Goal: Task Accomplishment & Management: Manage account settings

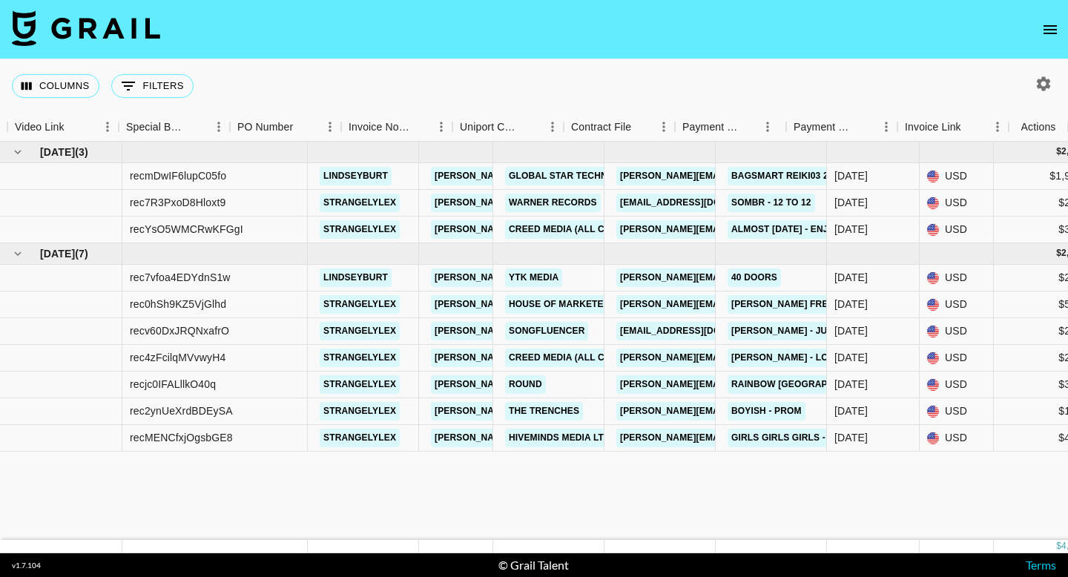
scroll to position [0, 1394]
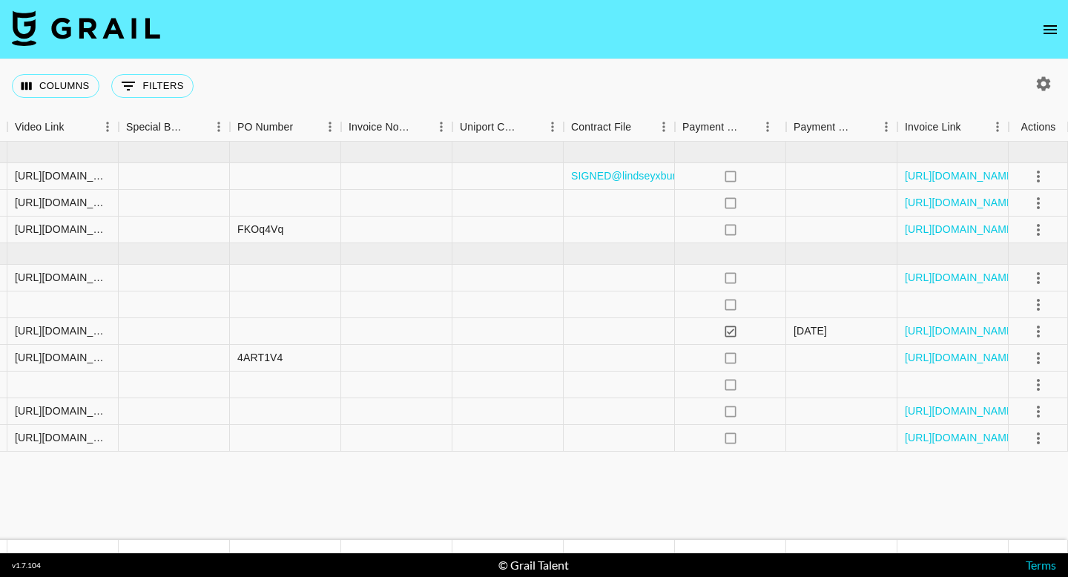
click at [1034, 24] on nav at bounding box center [534, 29] width 1068 height 59
click at [1053, 34] on icon "open drawer" at bounding box center [1050, 30] width 18 height 18
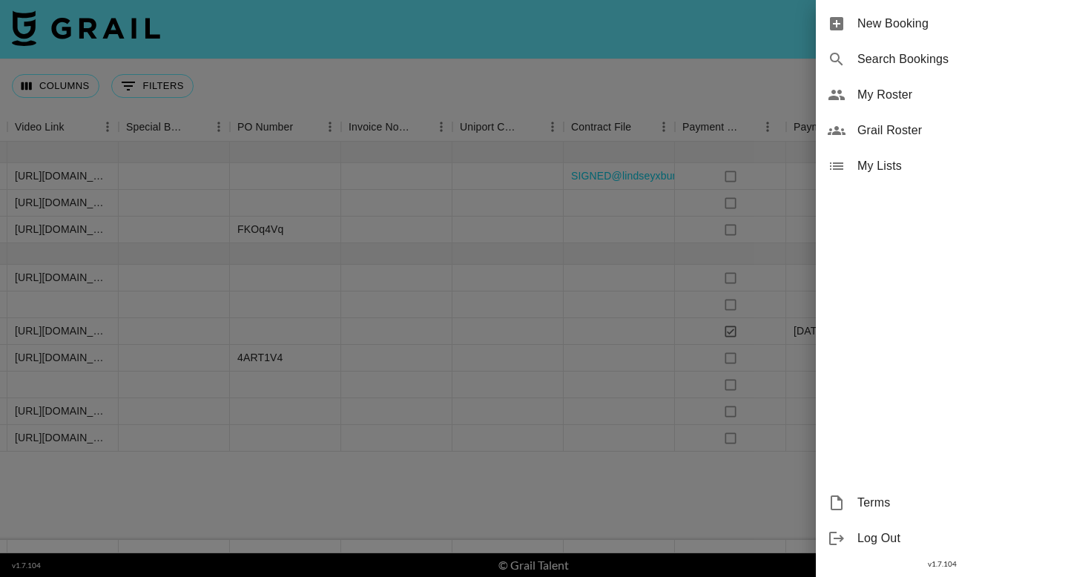
click at [897, 125] on span "Grail Roster" at bounding box center [956, 131] width 199 height 18
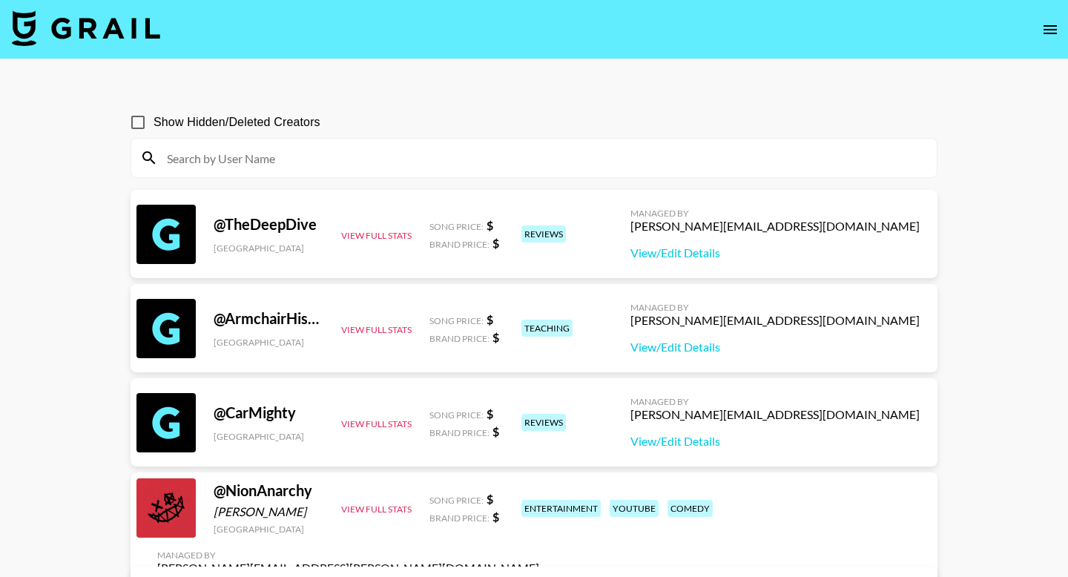
click at [1059, 23] on button "open drawer" at bounding box center [1050, 30] width 30 height 30
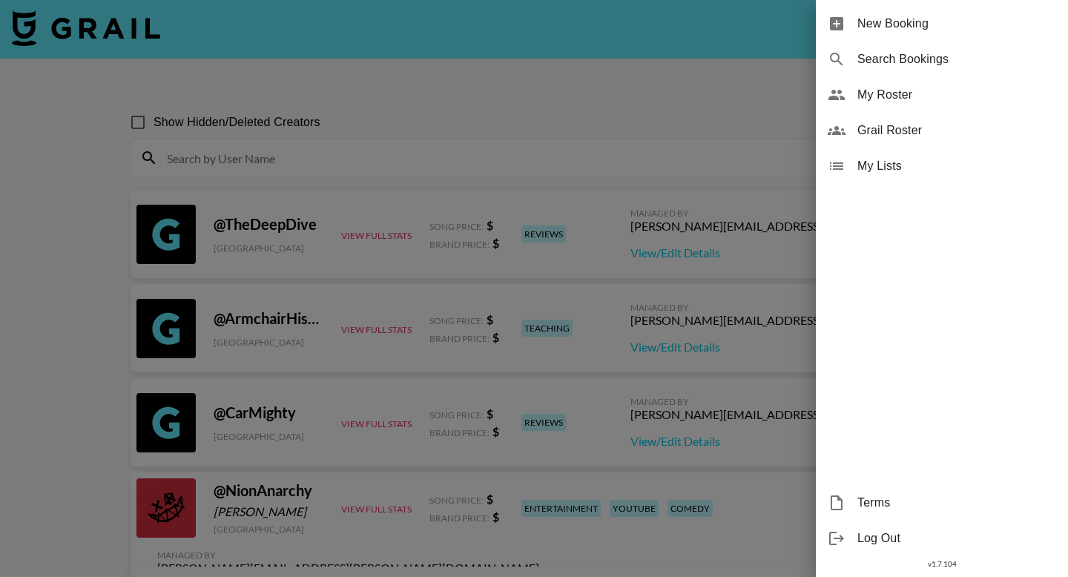
click at [1055, 30] on div at bounding box center [534, 288] width 1068 height 577
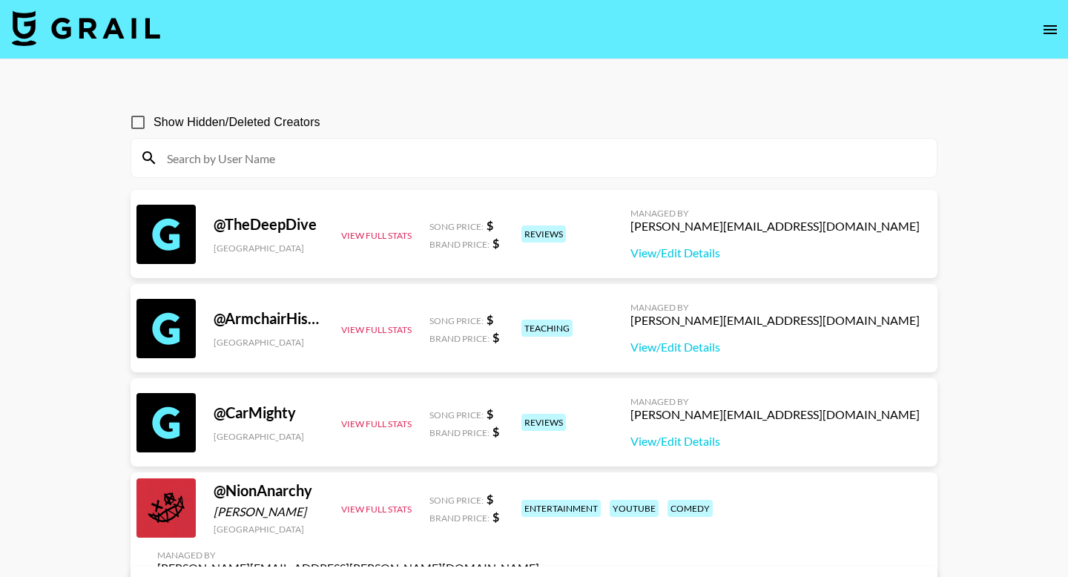
click at [1045, 16] on button "open drawer" at bounding box center [1050, 30] width 30 height 30
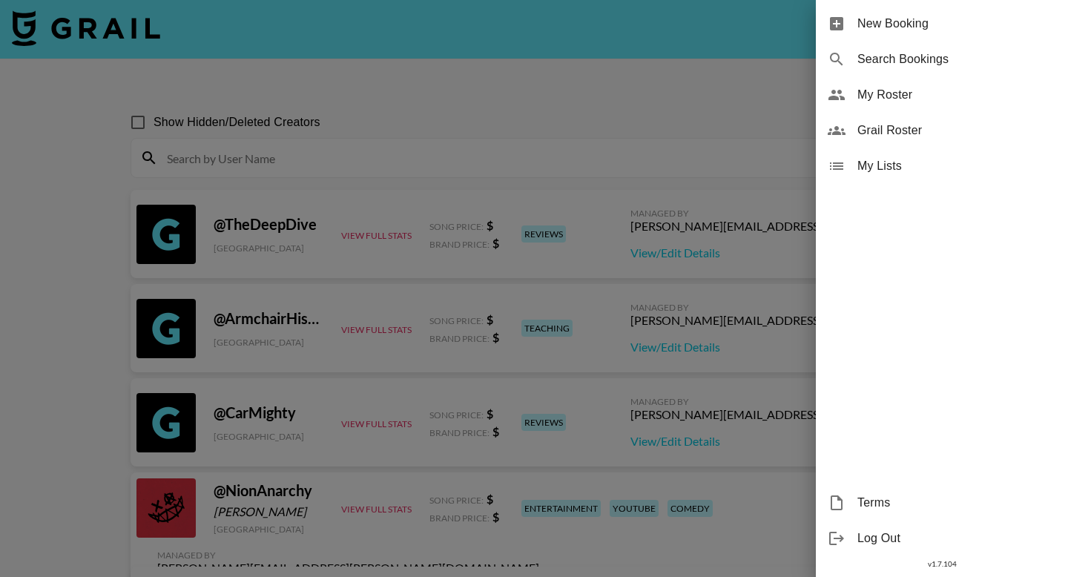
click at [935, 86] on span "My Roster" at bounding box center [956, 95] width 199 height 18
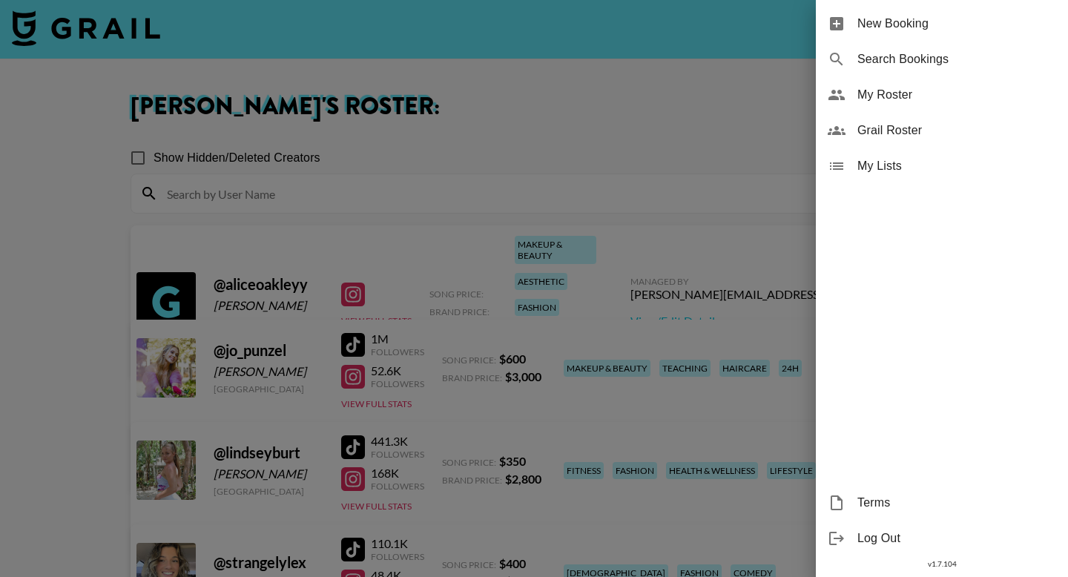
click at [637, 160] on div at bounding box center [534, 288] width 1068 height 577
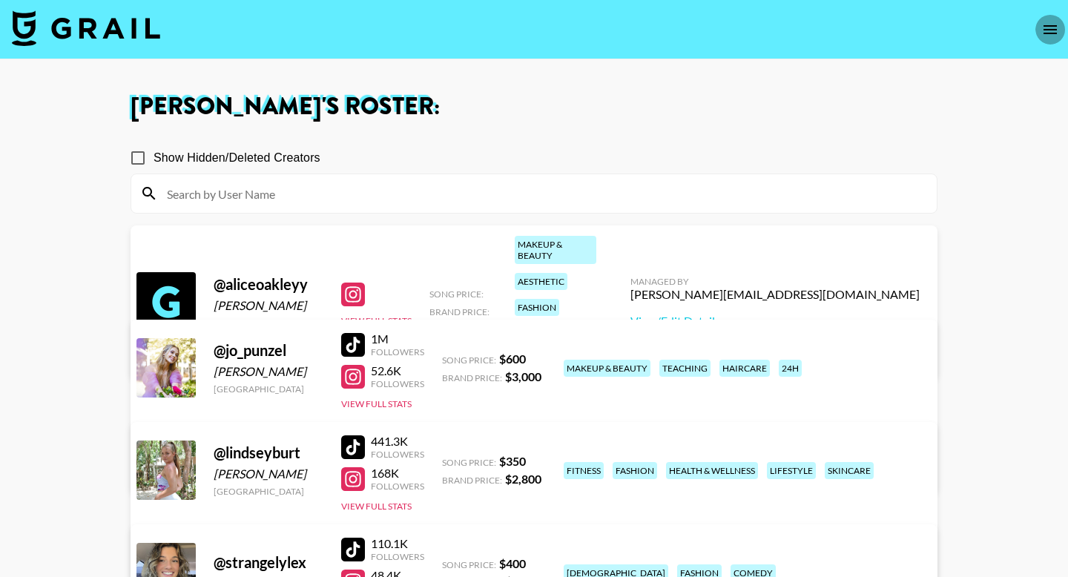
click at [1039, 24] on button "open drawer" at bounding box center [1050, 30] width 30 height 30
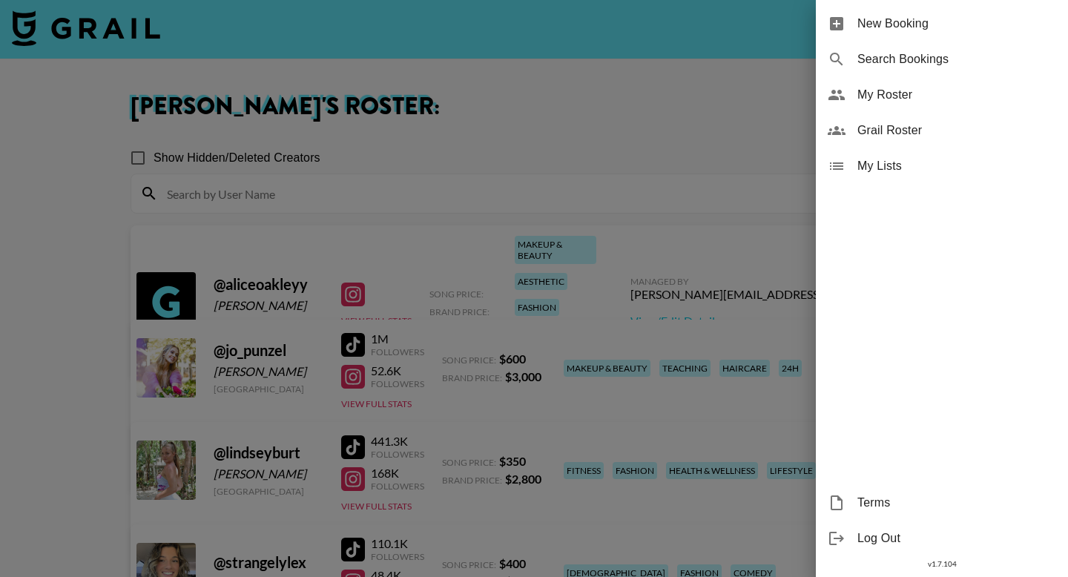
click at [934, 127] on span "Grail Roster" at bounding box center [956, 131] width 199 height 18
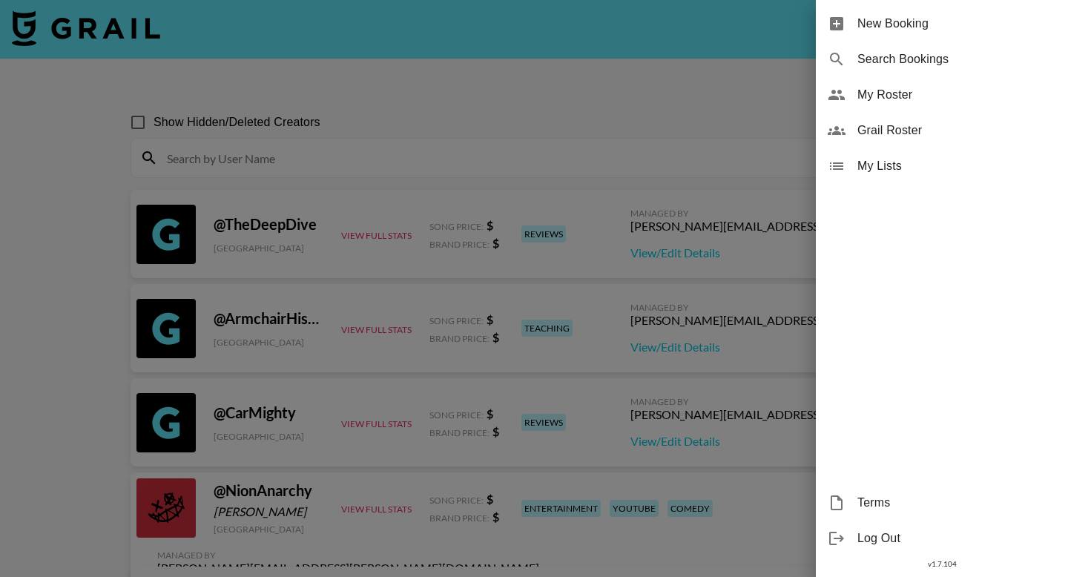
click at [408, 156] on div at bounding box center [534, 288] width 1068 height 577
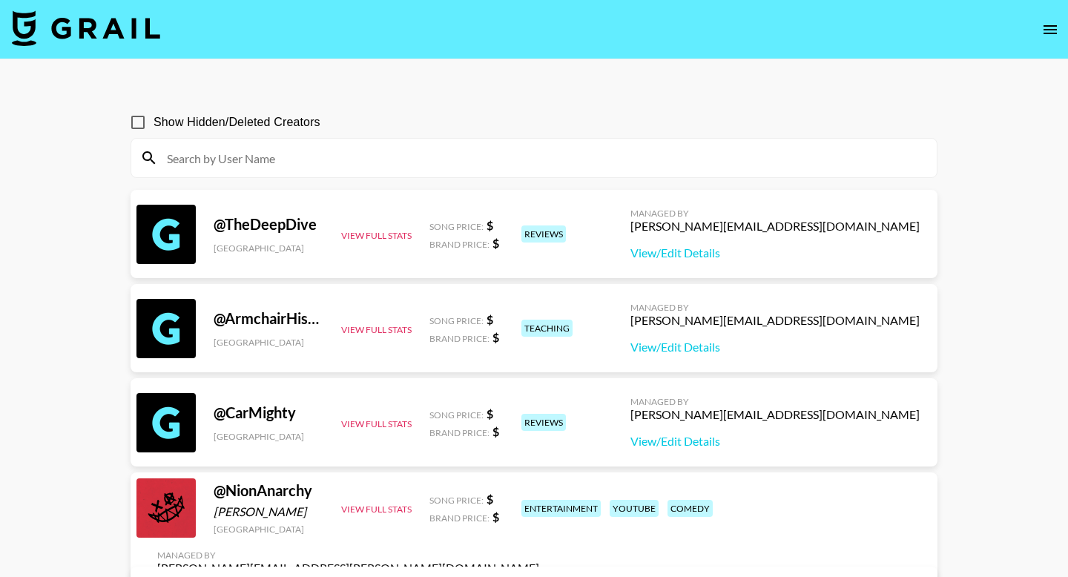
click at [408, 156] on input at bounding box center [543, 158] width 770 height 24
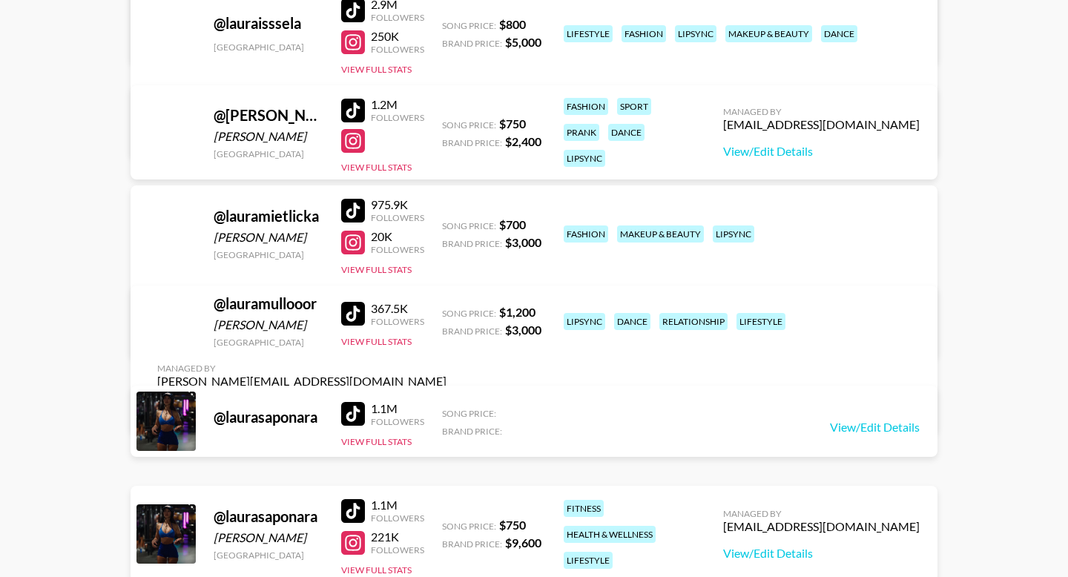
scroll to position [808, 0]
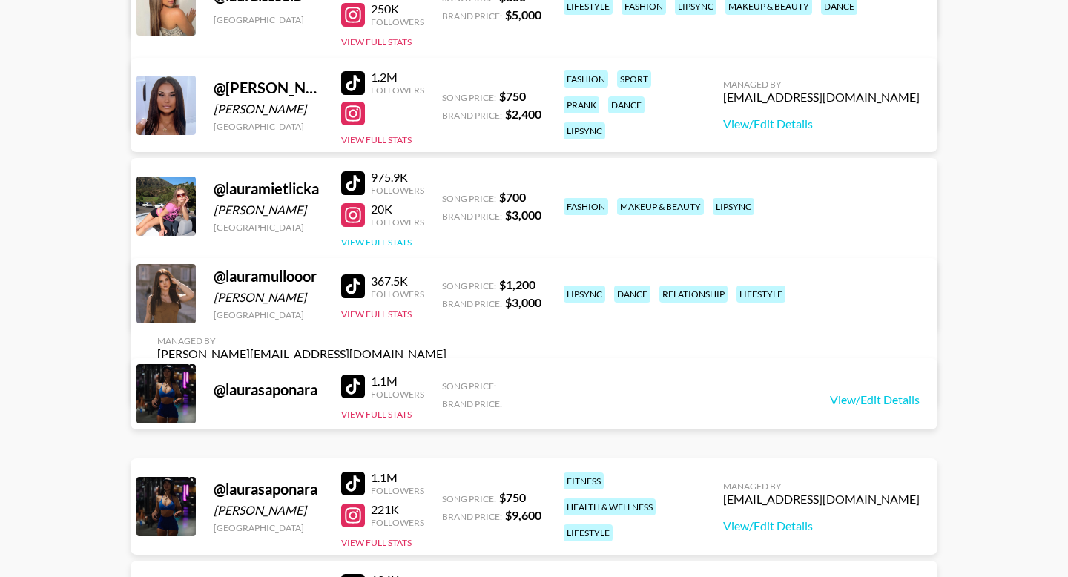
type input "laura"
click at [367, 242] on button "View Full Stats" at bounding box center [376, 242] width 70 height 11
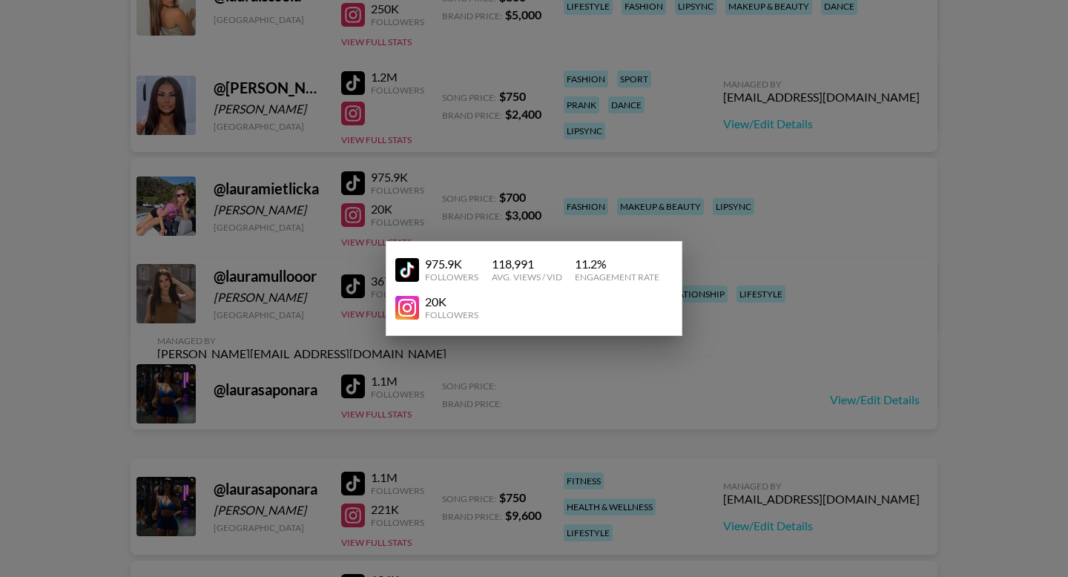
click at [406, 269] on img at bounding box center [407, 270] width 24 height 24
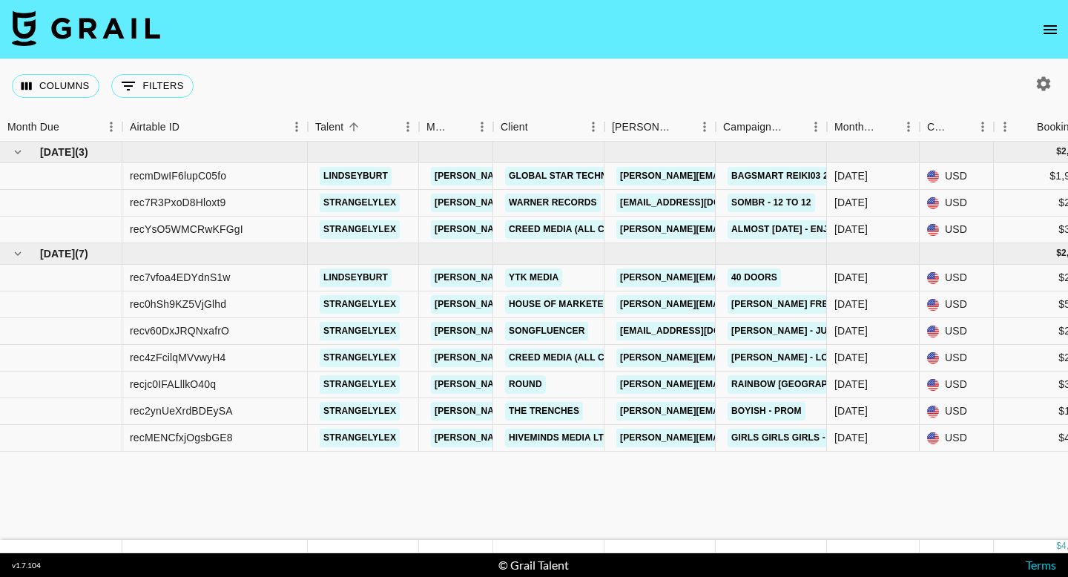
click at [1053, 28] on icon "open drawer" at bounding box center [1050, 29] width 13 height 9
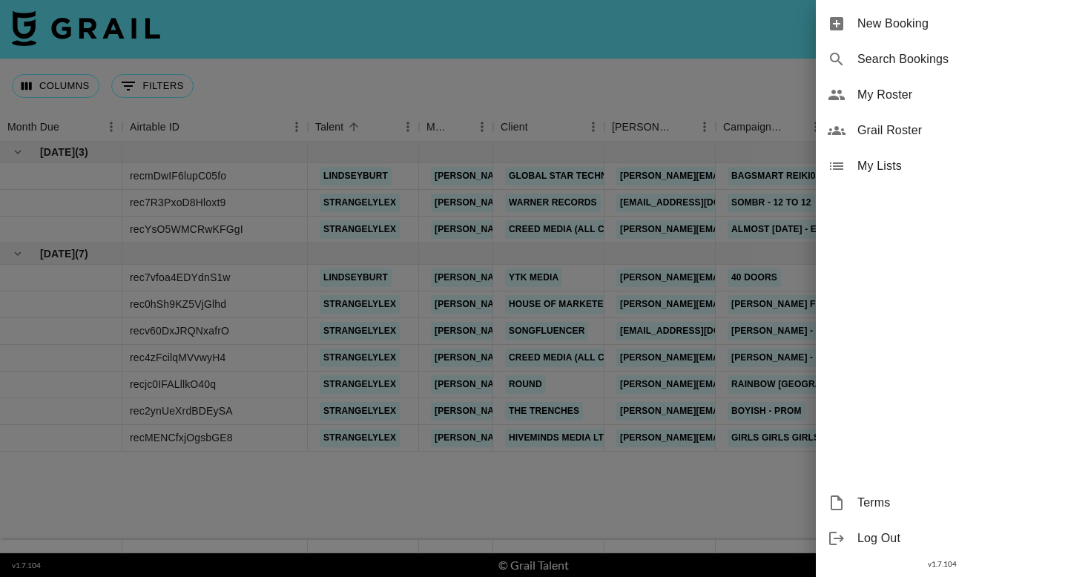
click at [923, 122] on span "Grail Roster" at bounding box center [956, 131] width 199 height 18
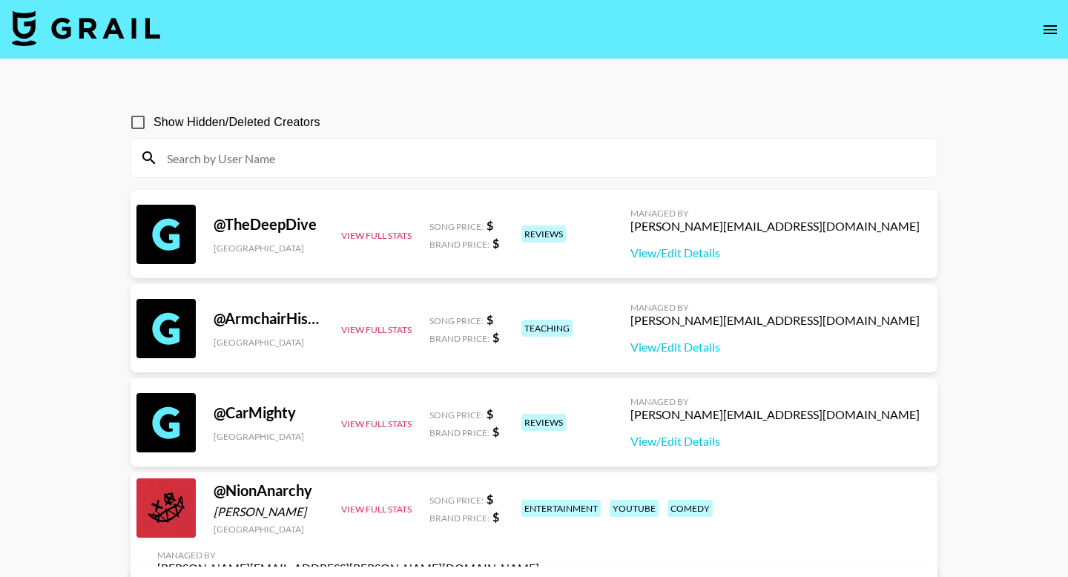
scroll to position [16, 0]
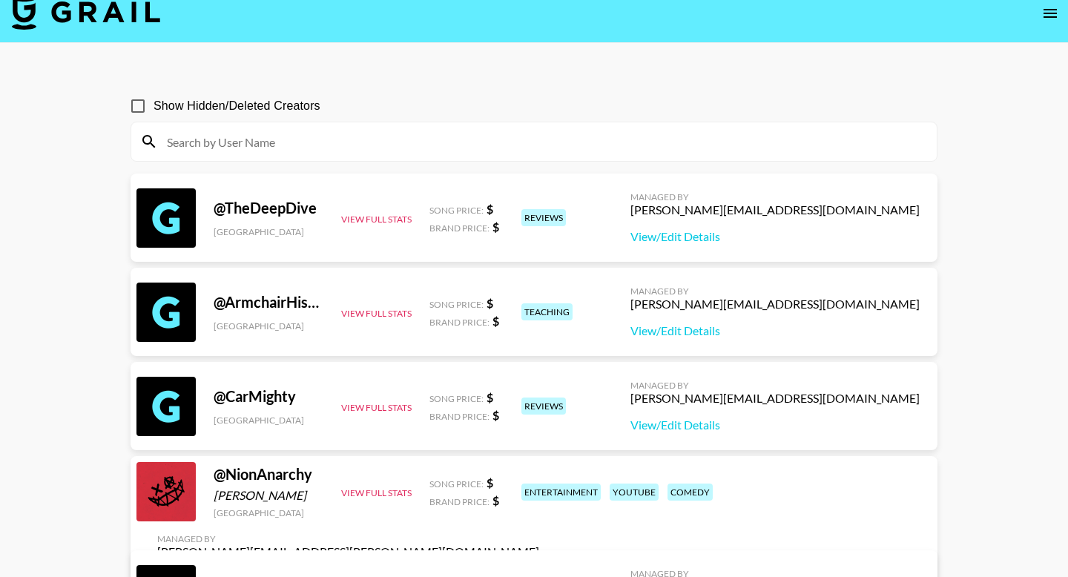
click at [1048, 28] on nav at bounding box center [534, 13] width 1068 height 59
click at [1048, 19] on icon "open drawer" at bounding box center [1050, 13] width 18 height 18
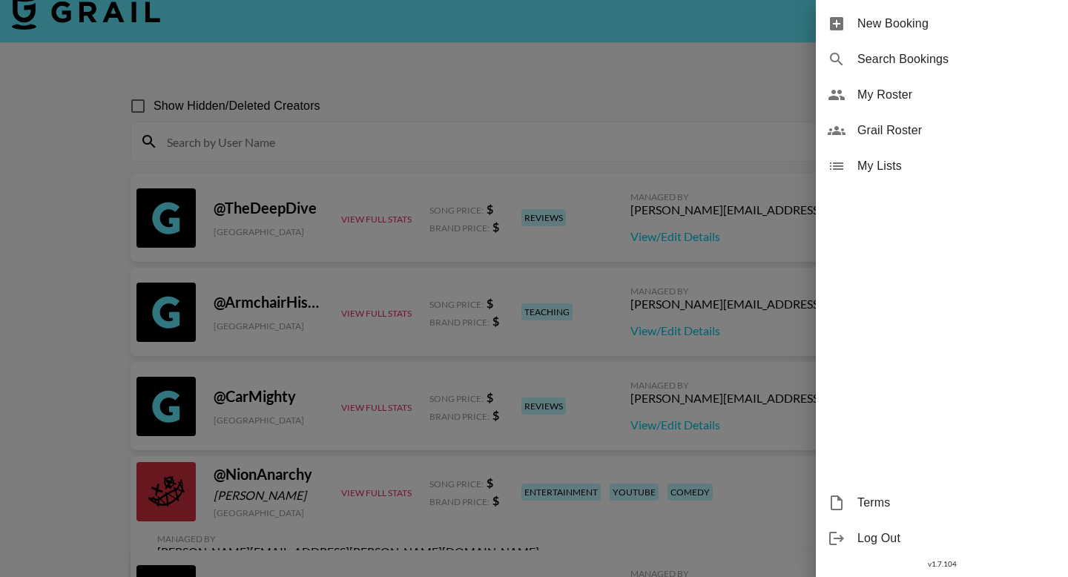
click at [915, 93] on span "My Roster" at bounding box center [956, 95] width 199 height 18
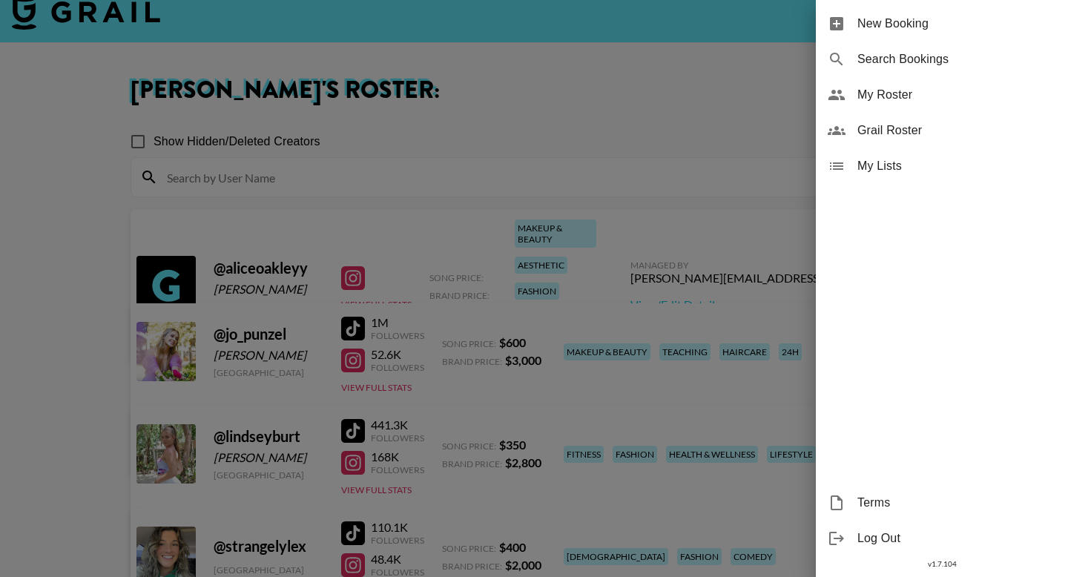
click at [625, 122] on div at bounding box center [534, 288] width 1068 height 577
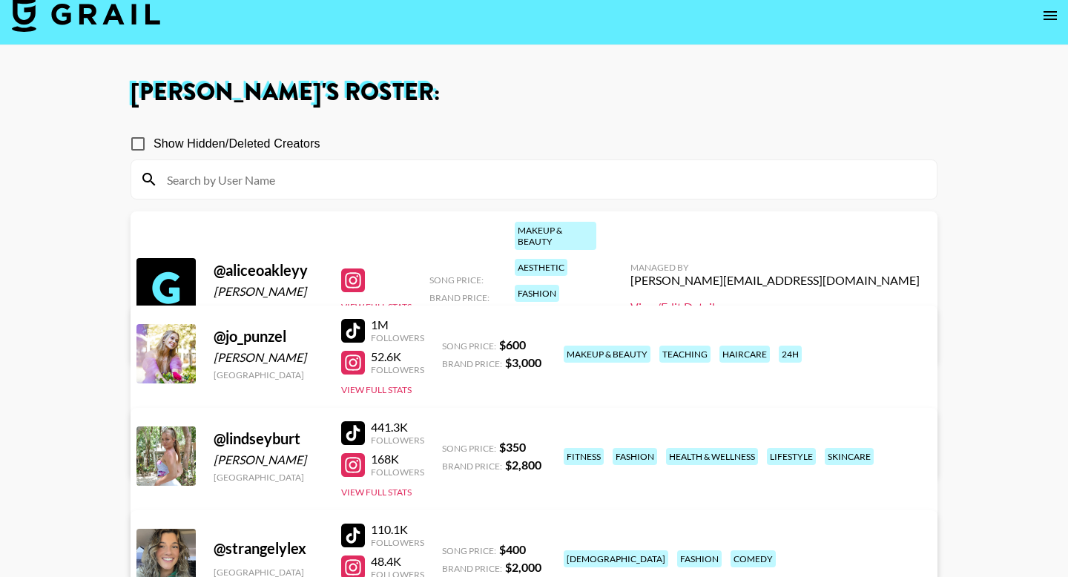
click at [840, 300] on link "View/Edit Details" at bounding box center [774, 307] width 289 height 15
click at [353, 269] on div at bounding box center [353, 281] width 24 height 24
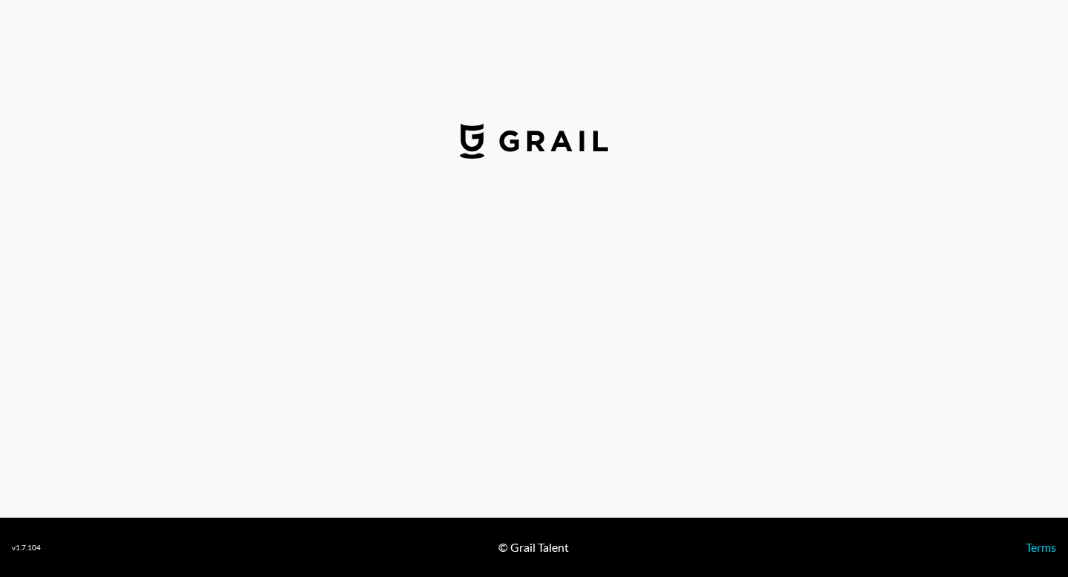
select select "USD"
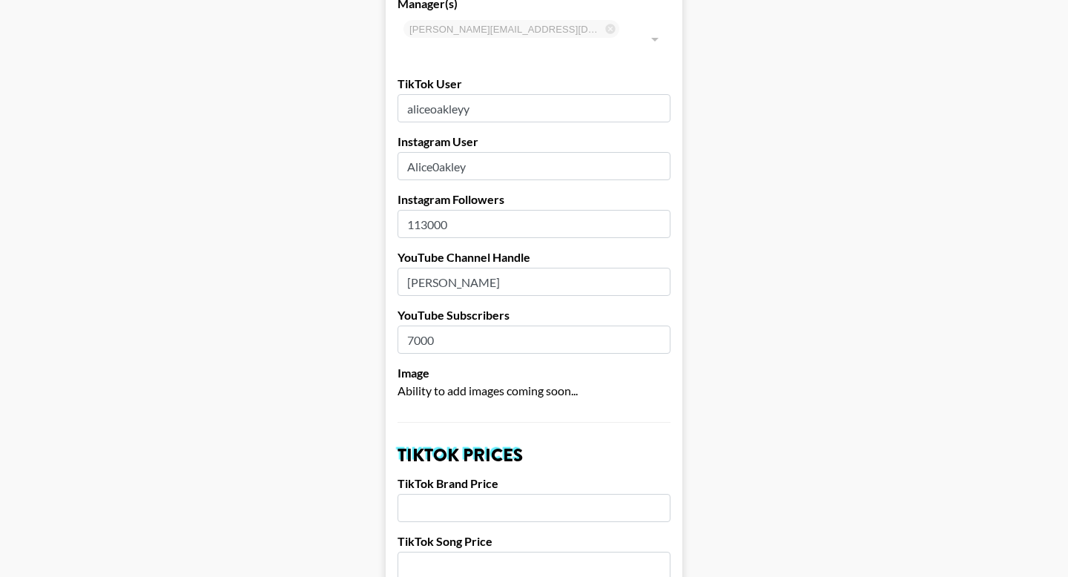
scroll to position [162, 0]
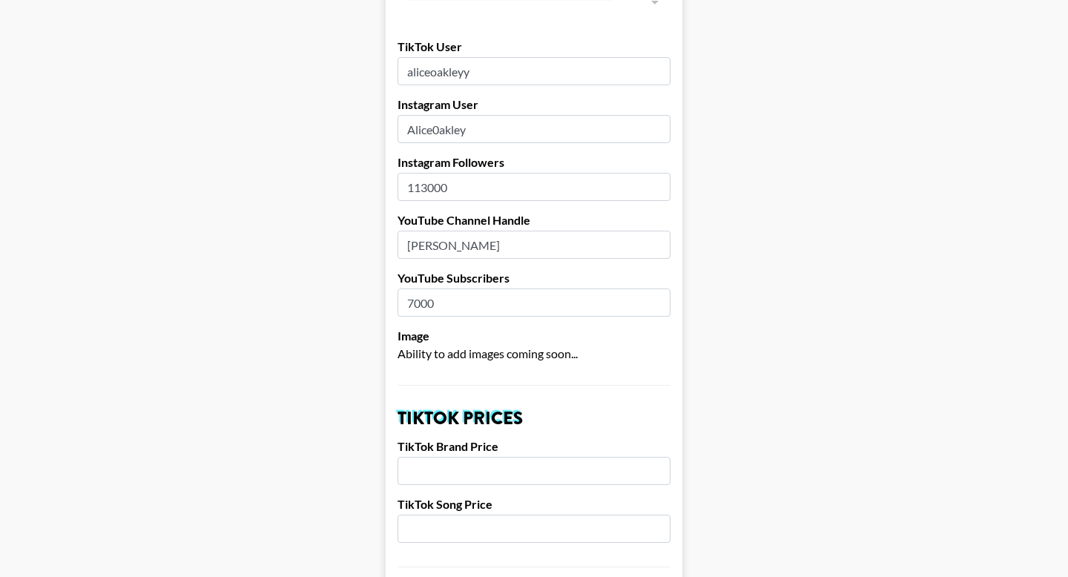
click at [463, 515] on input "number" at bounding box center [534, 529] width 273 height 28
type input "800"
click at [608, 457] on input "number" at bounding box center [534, 471] width 273 height 28
type input "5000"
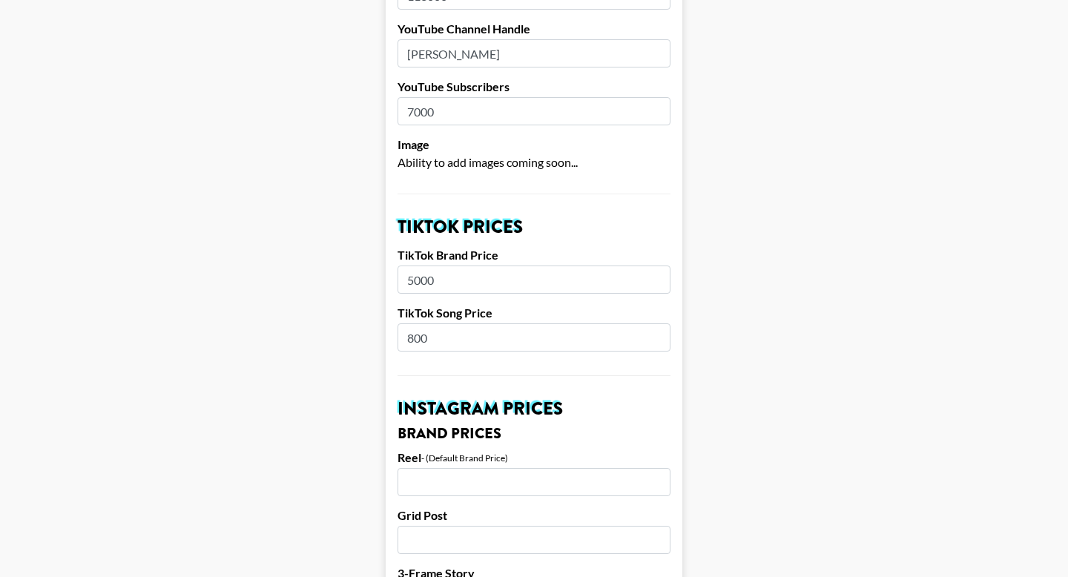
scroll to position [358, 0]
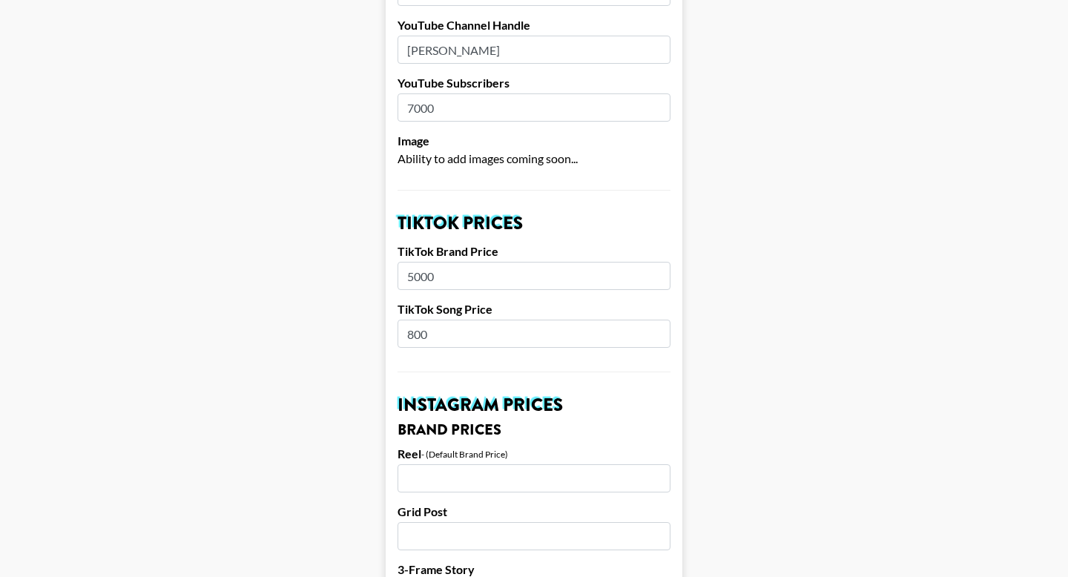
click at [527, 323] on input "800" at bounding box center [534, 334] width 273 height 28
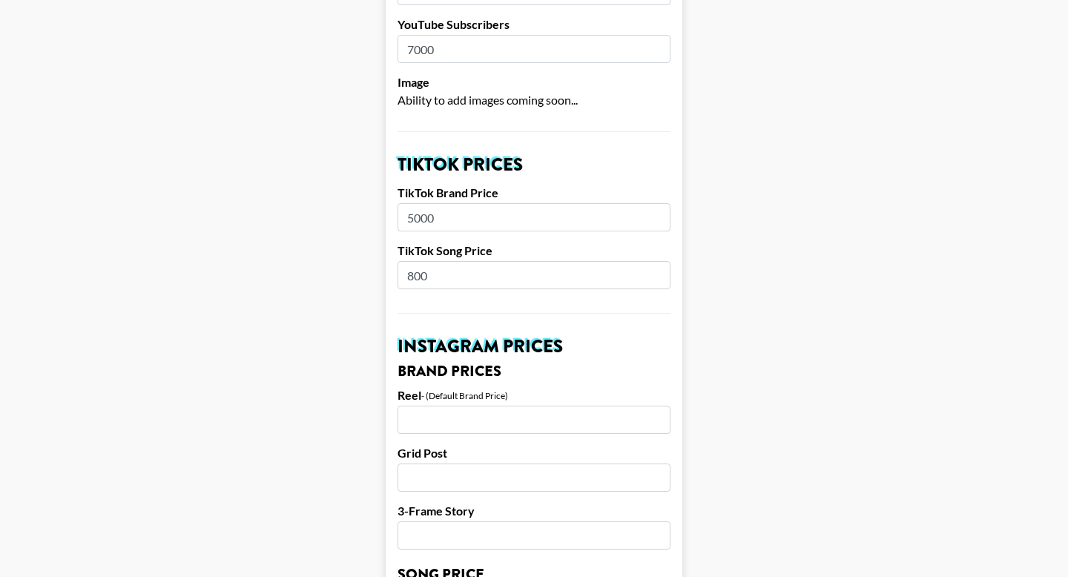
scroll to position [429, 0]
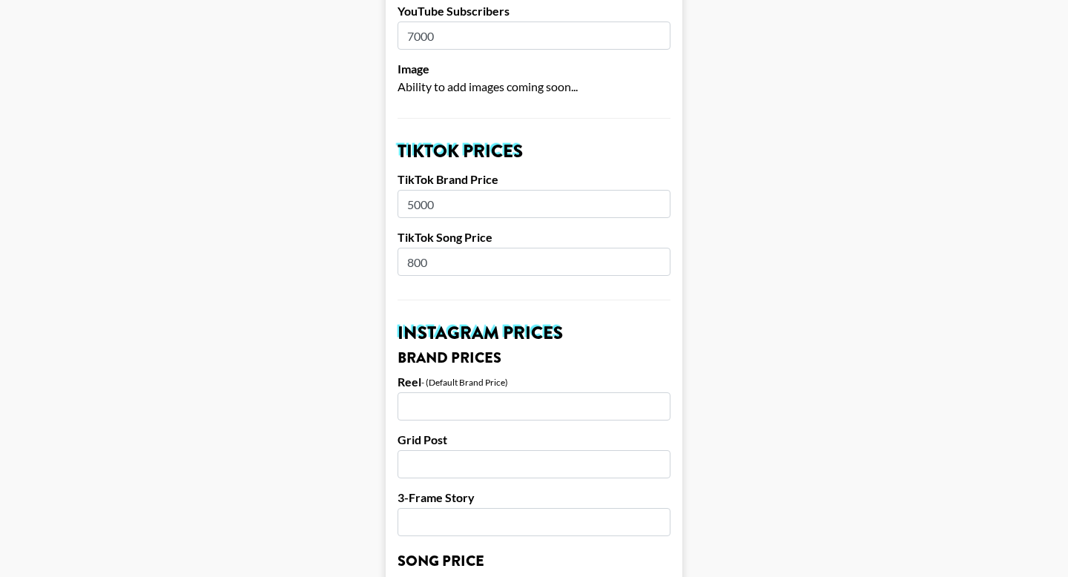
click at [470, 392] on input "number" at bounding box center [534, 406] width 273 height 28
type input "3000"
click at [434, 450] on input "number" at bounding box center [534, 464] width 273 height 28
type input "2000"
click at [435, 508] on input "number" at bounding box center [534, 522] width 273 height 28
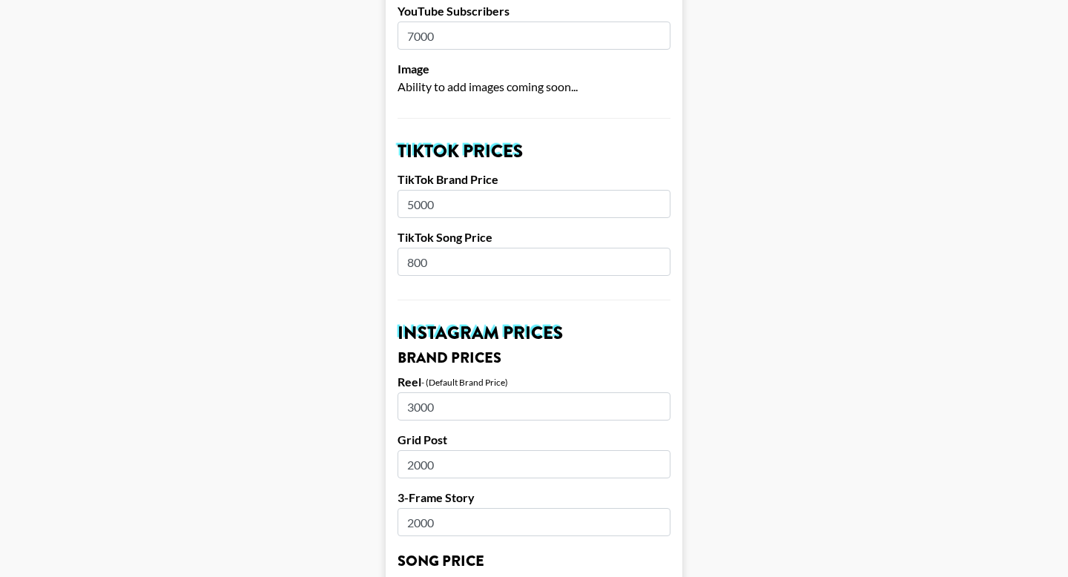
type input "2000"
click at [445, 453] on input "2000" at bounding box center [534, 464] width 273 height 28
type input "2"
type input "1800"
click at [460, 510] on input "2000" at bounding box center [534, 522] width 273 height 28
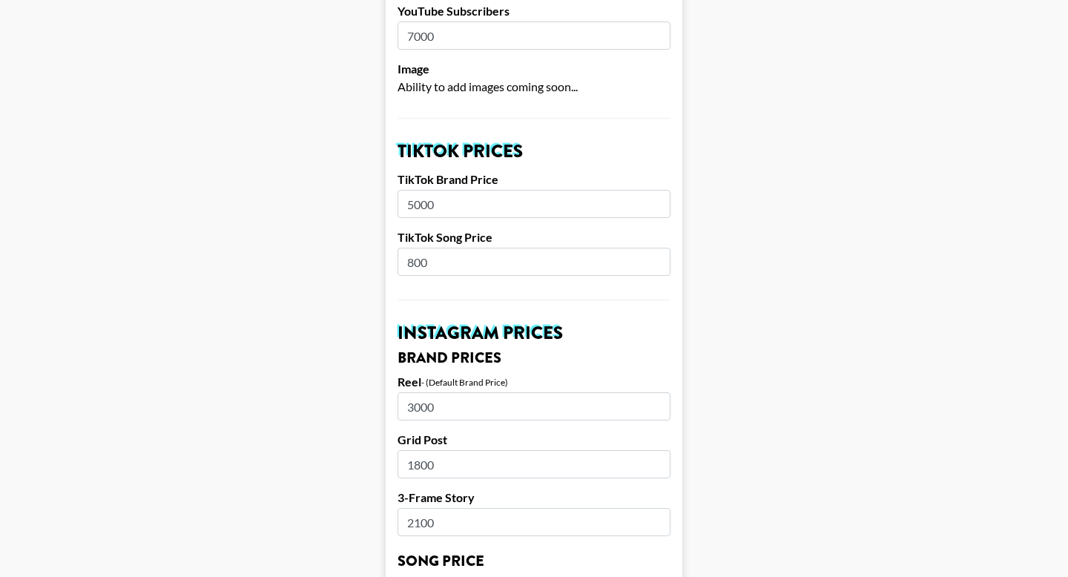
type input "2100"
click at [636, 490] on label "3-Frame Story" at bounding box center [534, 497] width 273 height 15
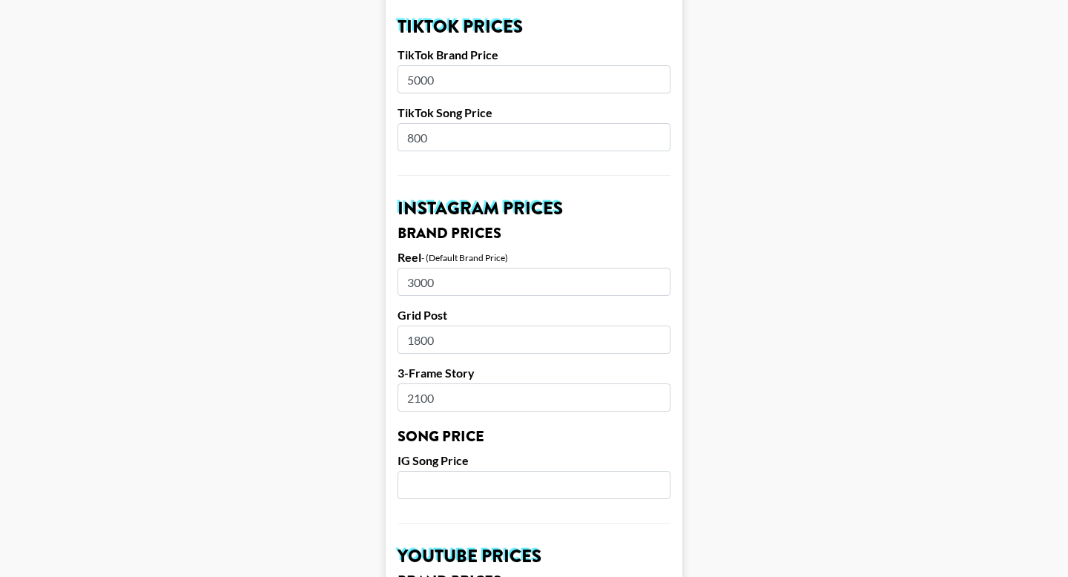
scroll to position [609, 0]
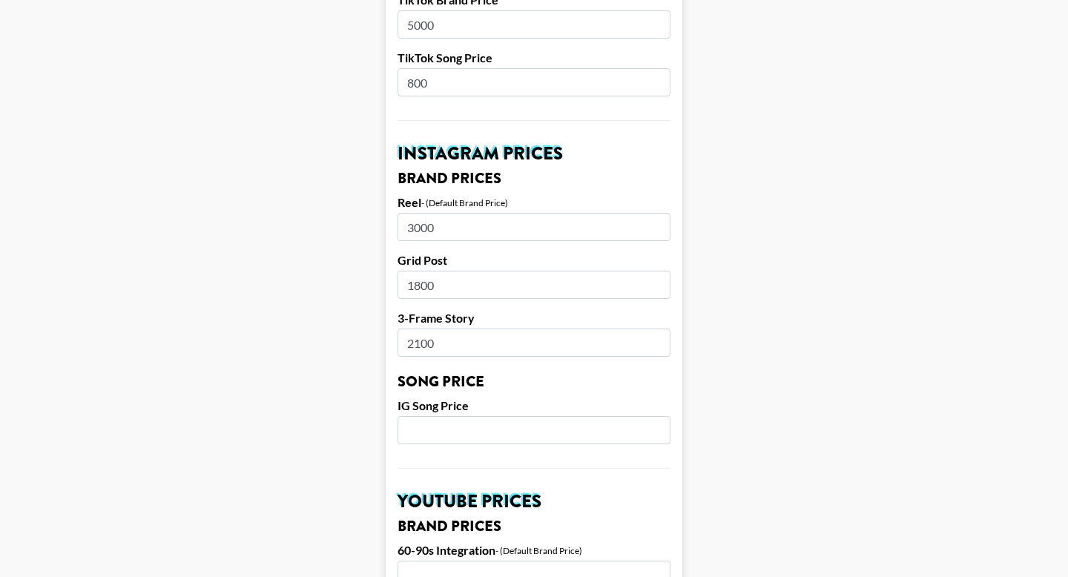
click at [513, 416] on input "number" at bounding box center [534, 430] width 273 height 28
type input "7"
type input "6"
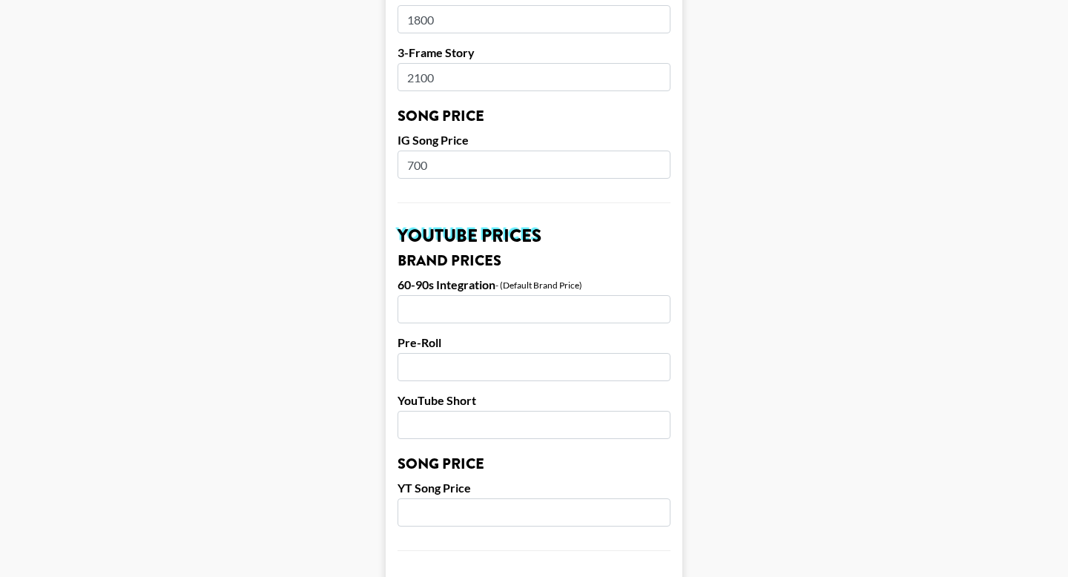
type input "700"
click at [490, 498] on input "number" at bounding box center [534, 512] width 273 height 28
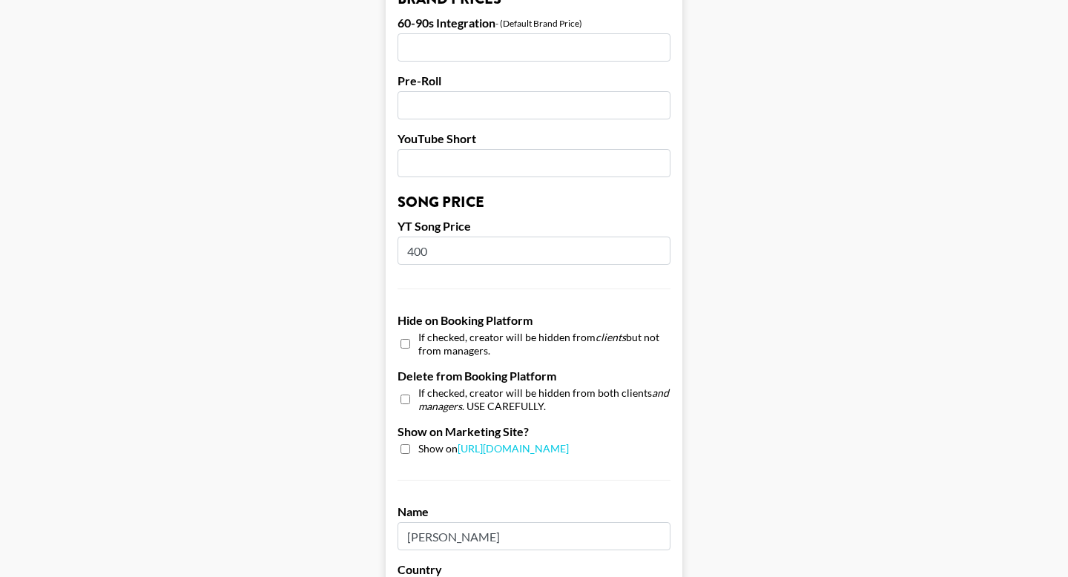
scroll to position [1146, 0]
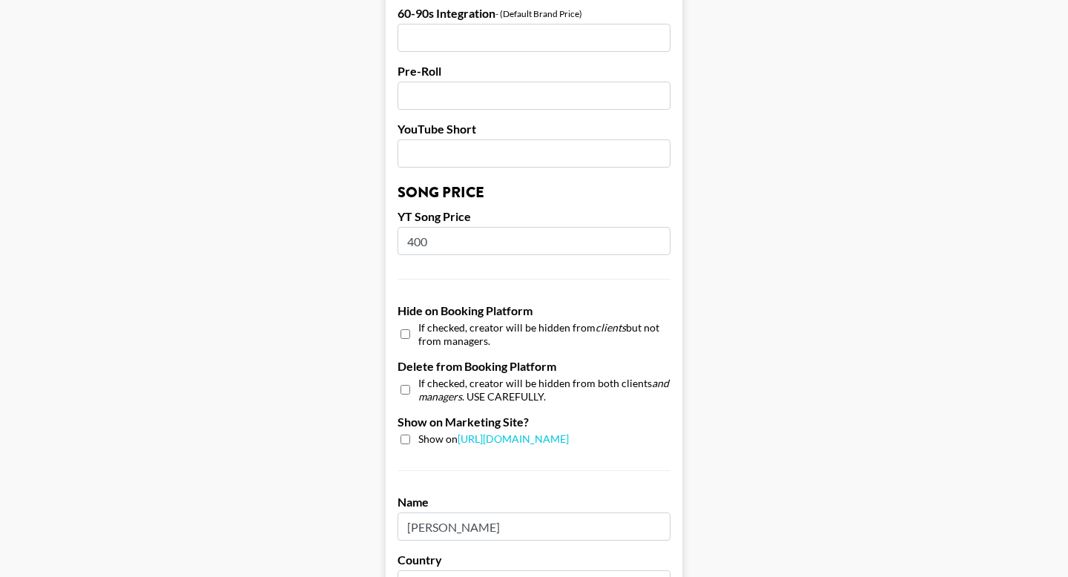
type input "400"
click at [402, 435] on input "checkbox" at bounding box center [406, 440] width 10 height 10
checkbox input "true"
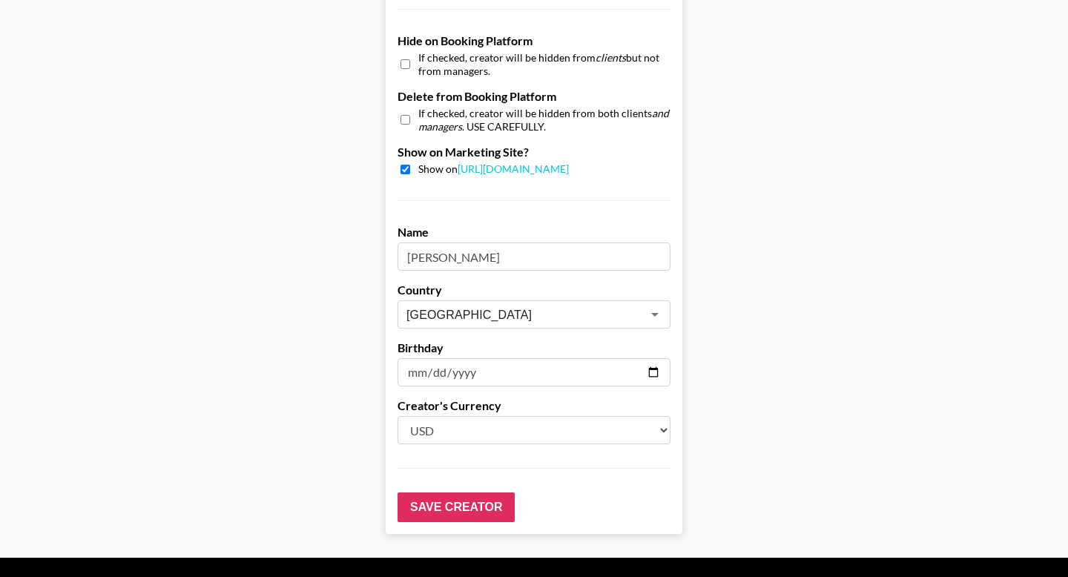
scroll to position [1435, 0]
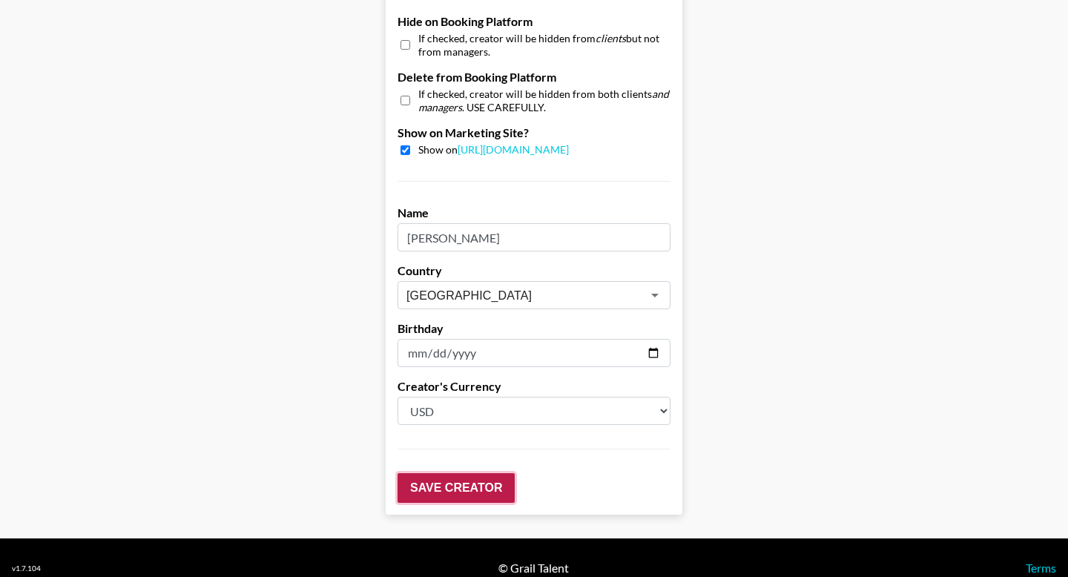
click at [477, 473] on input "Save Creator" at bounding box center [456, 488] width 117 height 30
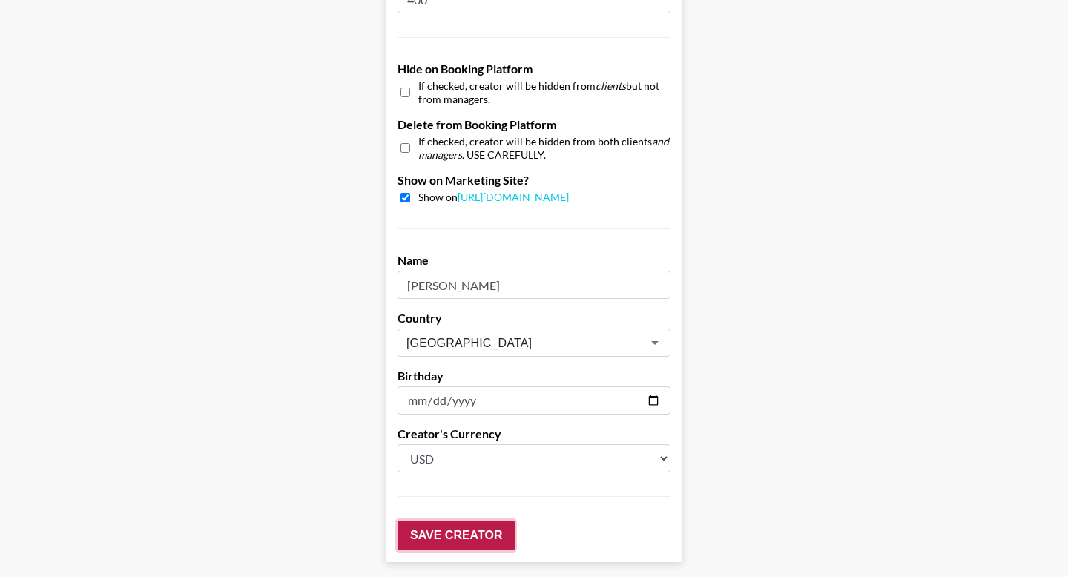
scroll to position [1483, 0]
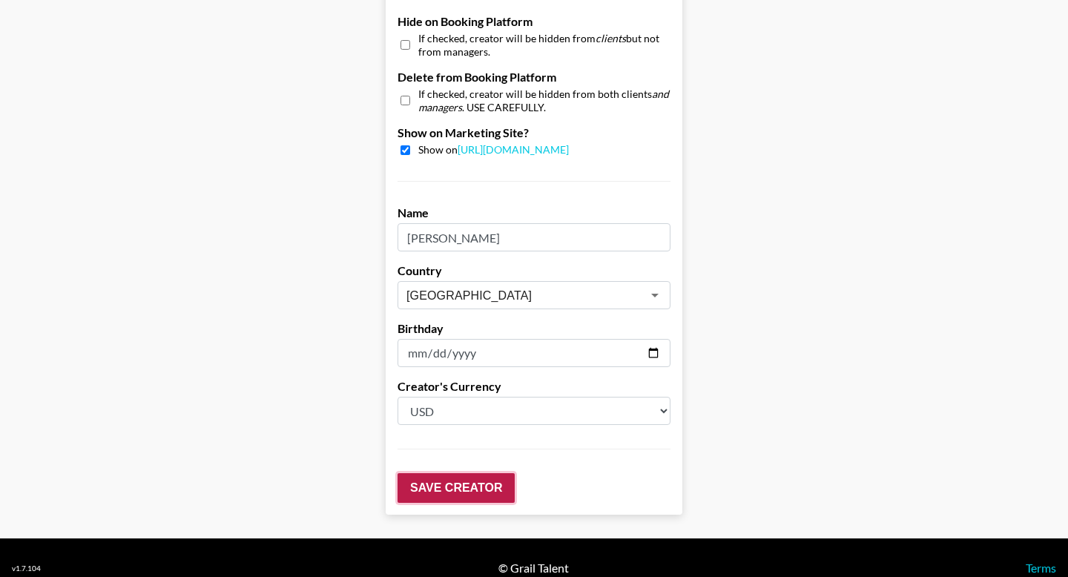
click at [477, 473] on input "Save Creator" at bounding box center [456, 488] width 117 height 30
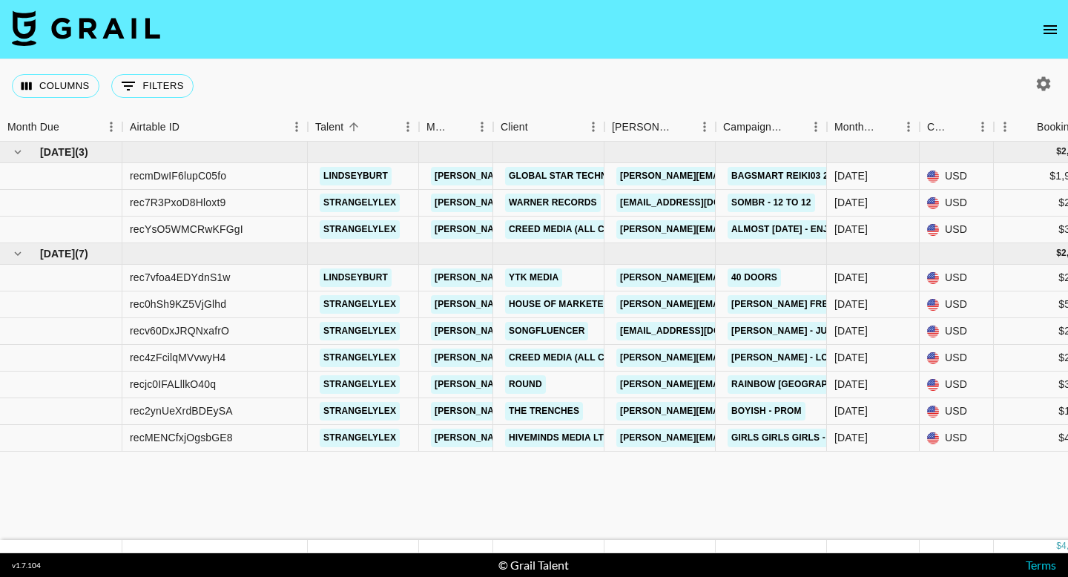
click at [1057, 40] on button "open drawer" at bounding box center [1050, 30] width 30 height 30
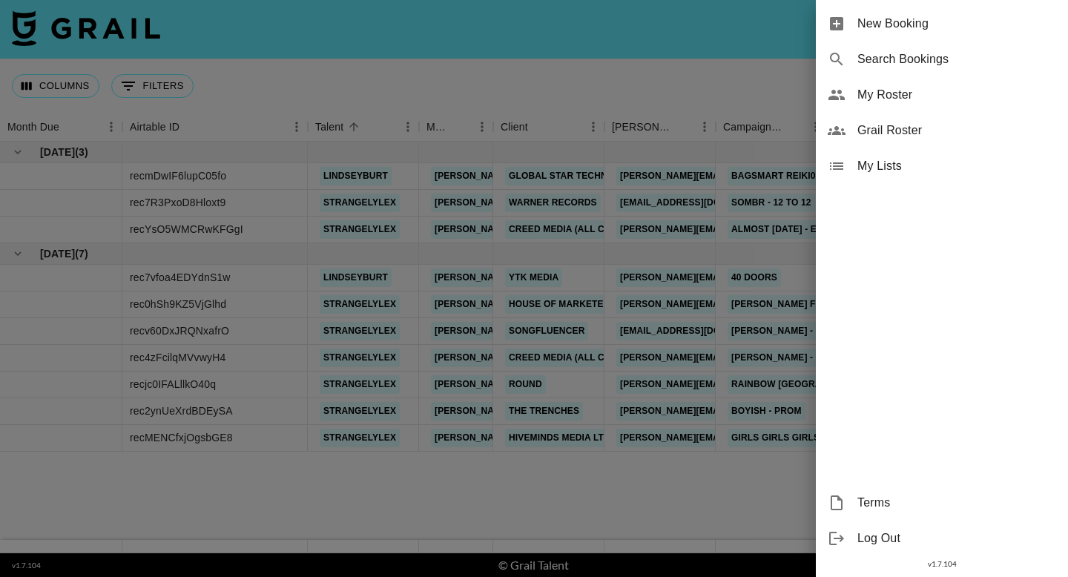
click at [955, 99] on span "My Roster" at bounding box center [956, 95] width 199 height 18
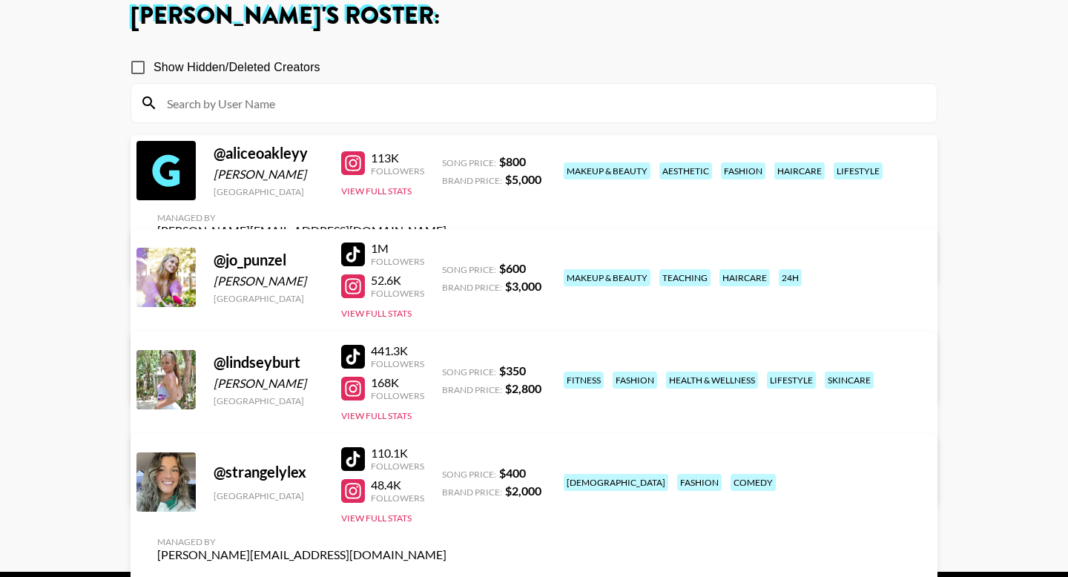
scroll to position [93, 0]
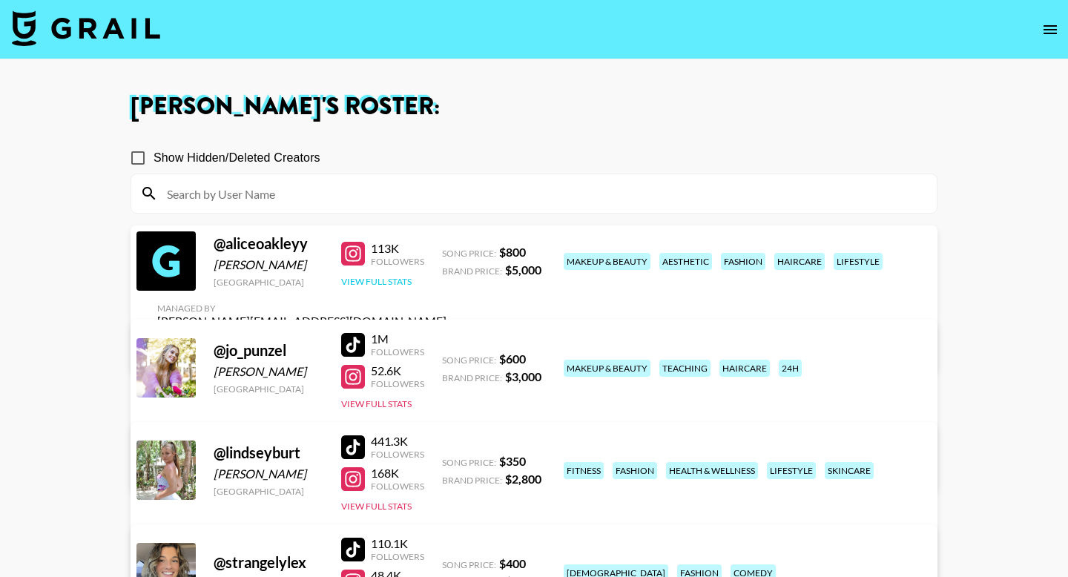
click at [377, 287] on button "View Full Stats" at bounding box center [376, 281] width 70 height 11
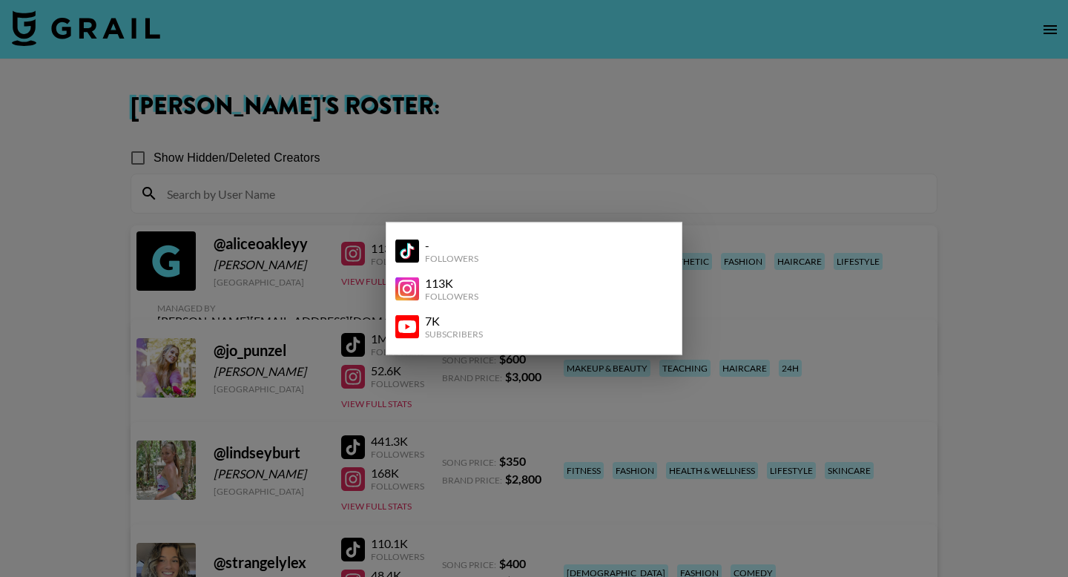
click at [487, 246] on div "- Followers" at bounding box center [528, 251] width 266 height 26
click at [549, 194] on div at bounding box center [534, 288] width 1068 height 577
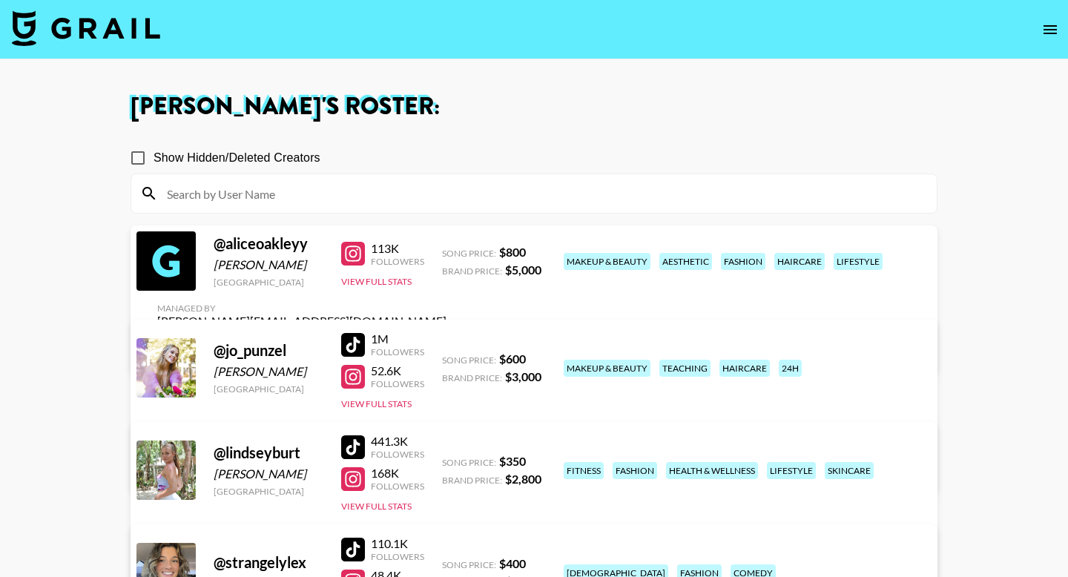
click at [447, 340] on link "View/Edit Details" at bounding box center [301, 347] width 289 height 15
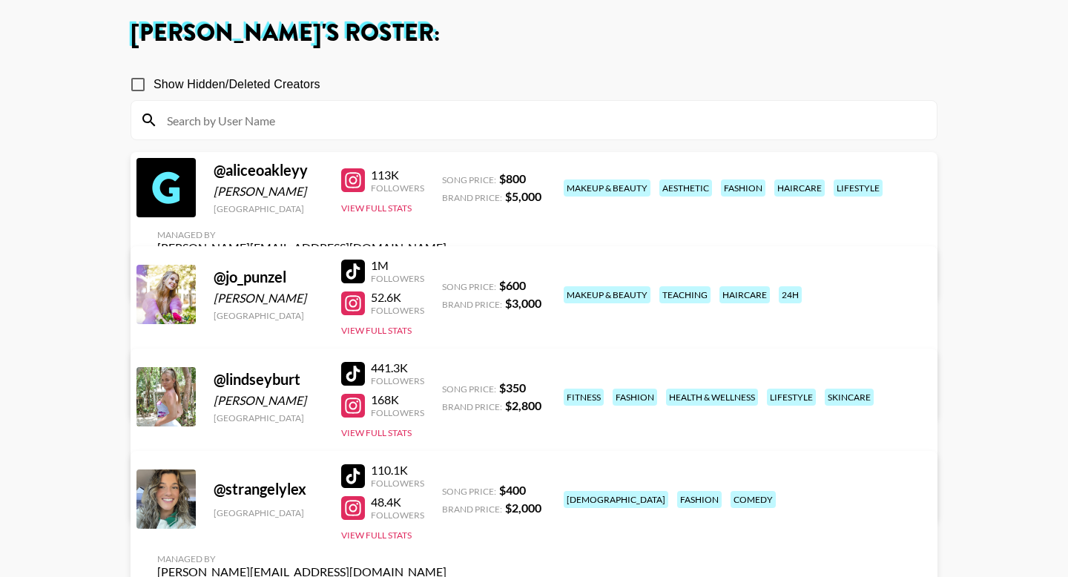
scroll to position [91, 0]
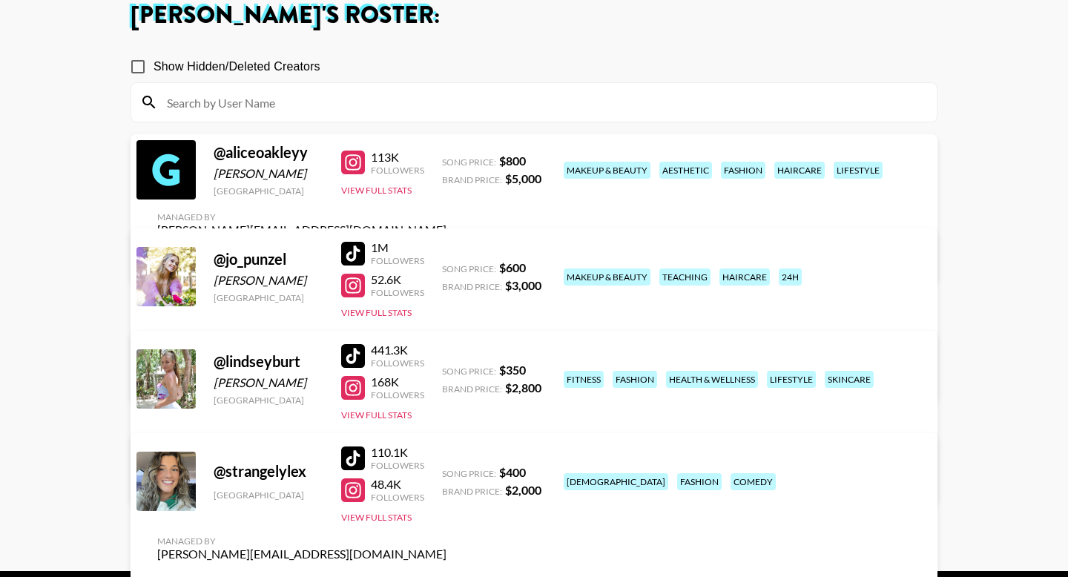
click at [447, 369] on link "View/Edit Details" at bounding box center [301, 376] width 289 height 15
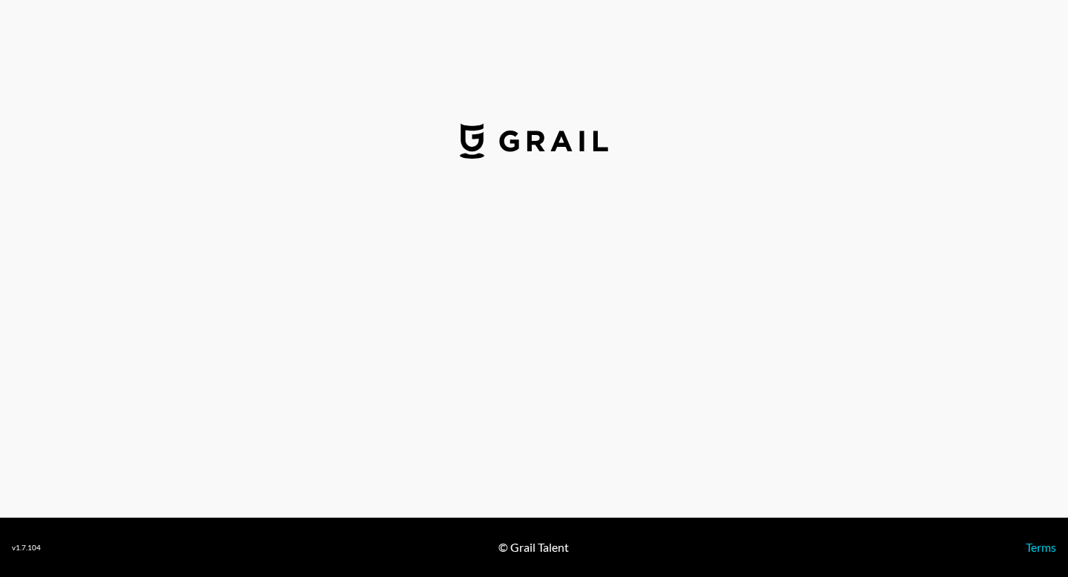
select select "USD"
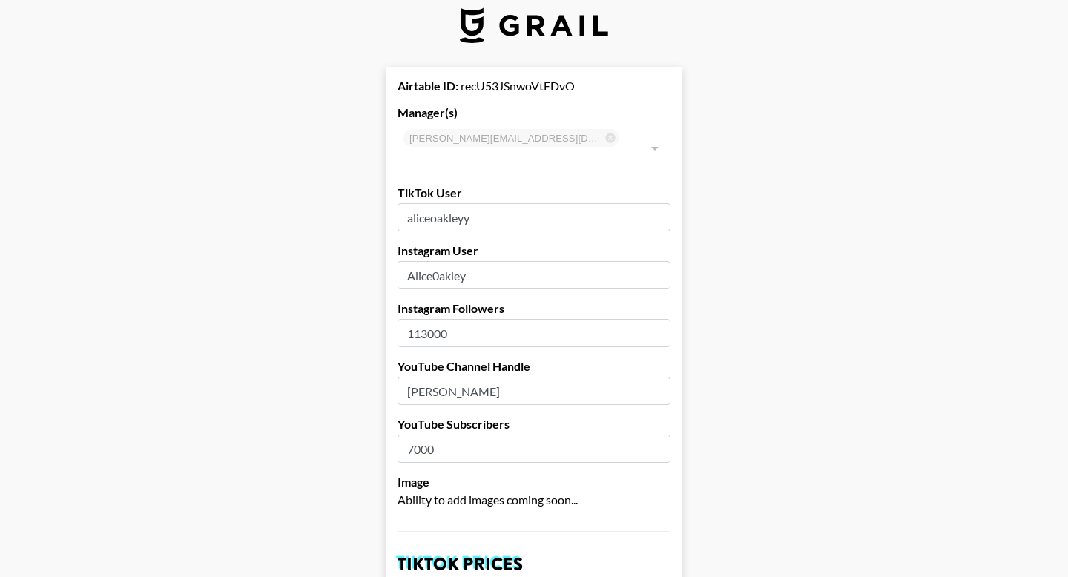
scroll to position [17, 0]
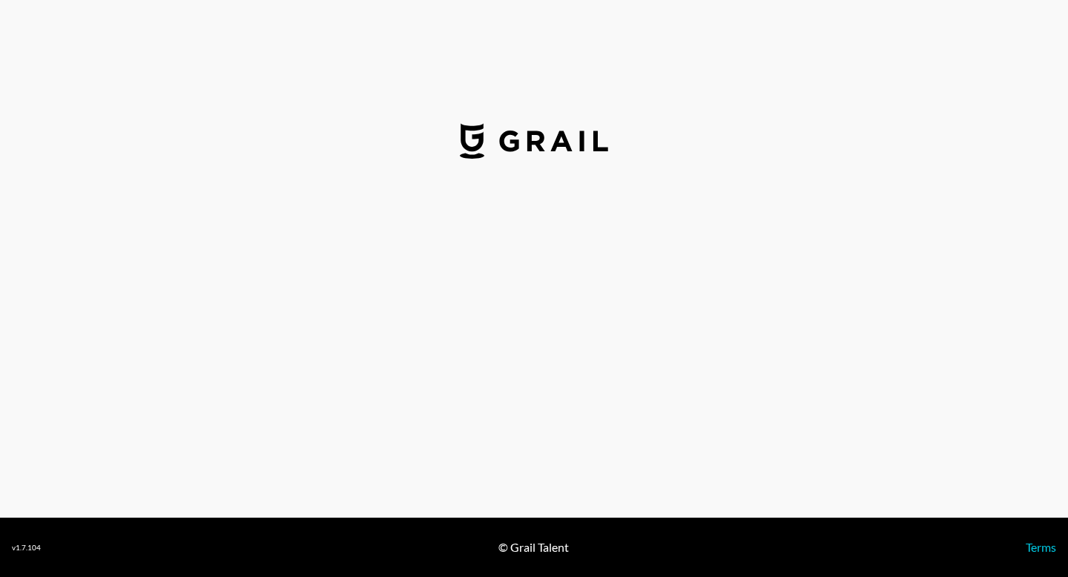
select select "USD"
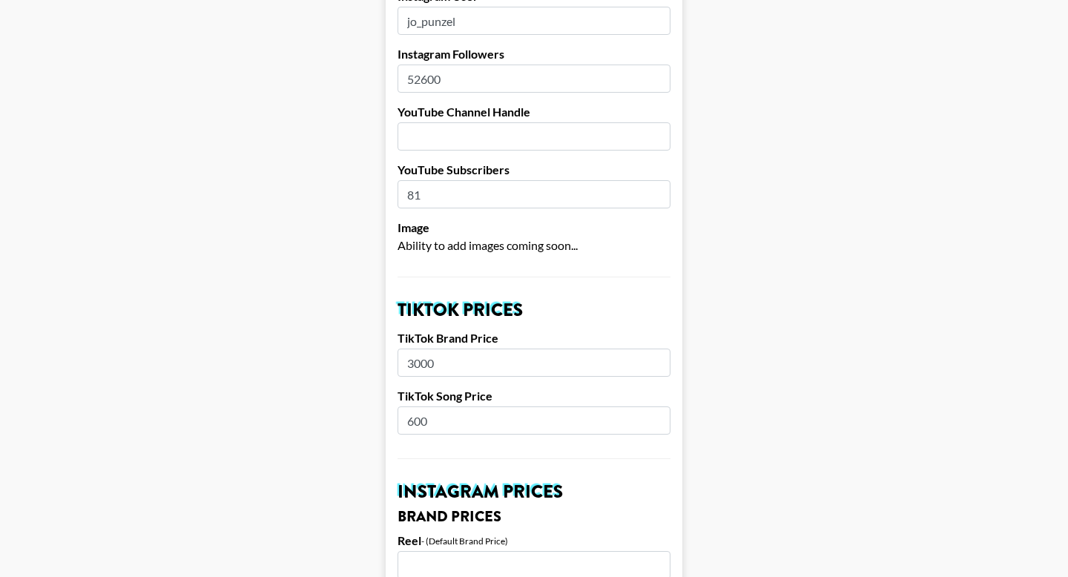
scroll to position [232, 0]
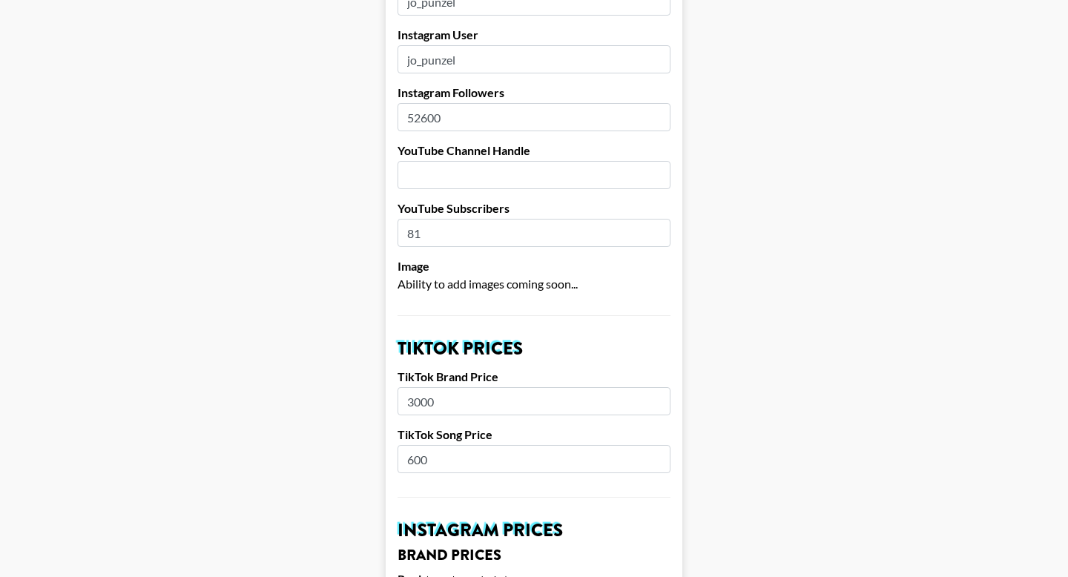
drag, startPoint x: 447, startPoint y: 439, endPoint x: 396, endPoint y: 435, distance: 51.3
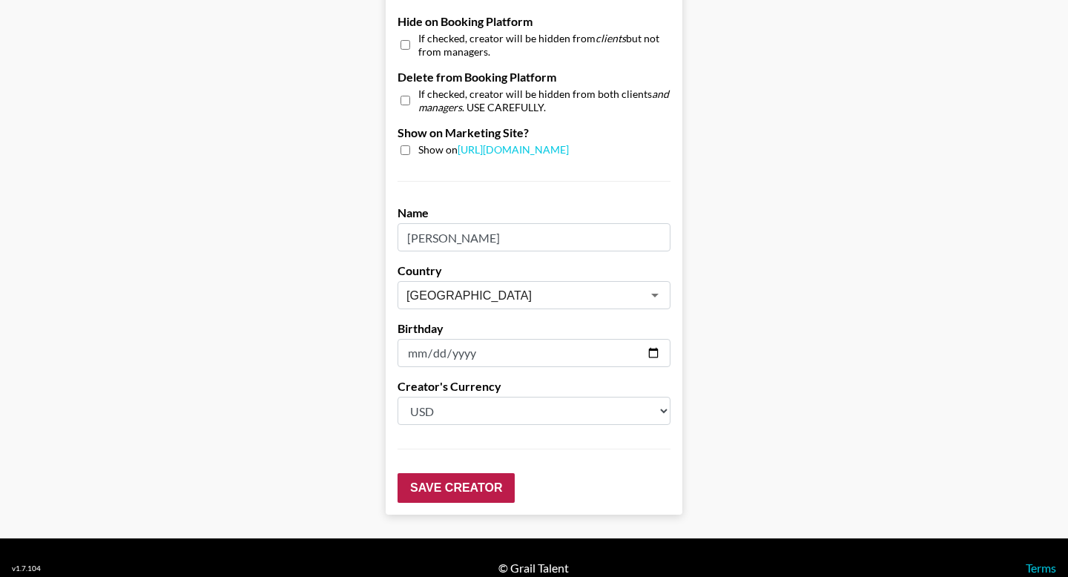
type input "350"
click at [453, 473] on input "Save Creator" at bounding box center [456, 488] width 117 height 30
click at [474, 473] on input "Save Creator" at bounding box center [456, 488] width 117 height 30
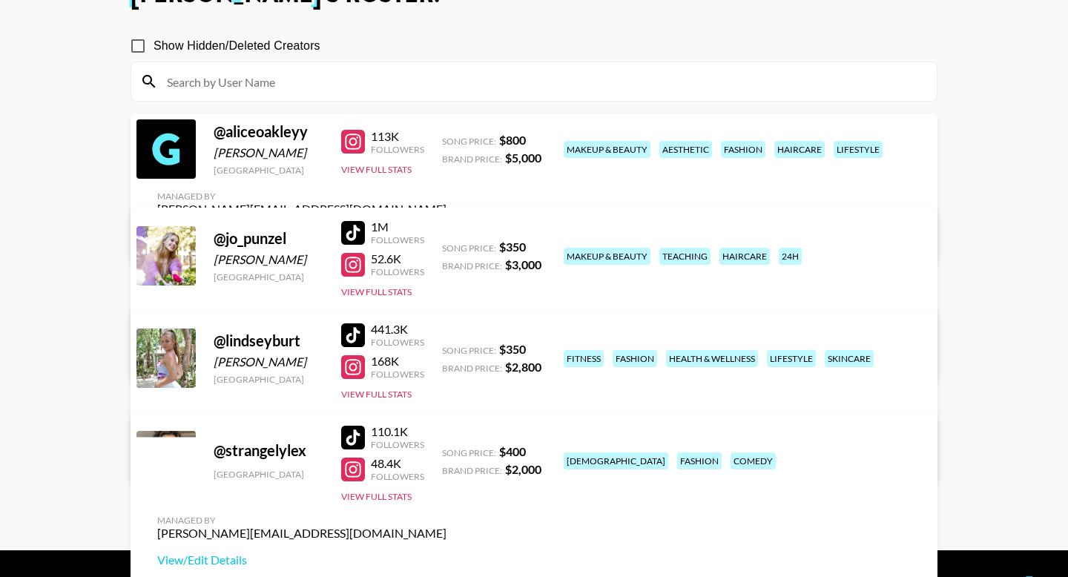
scroll to position [136, 0]
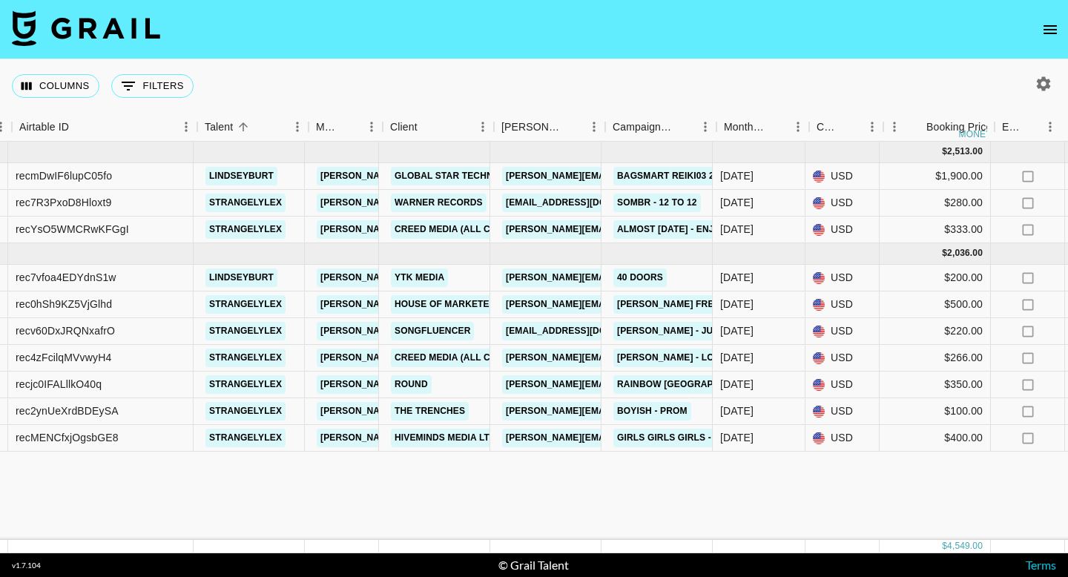
scroll to position [0, 122]
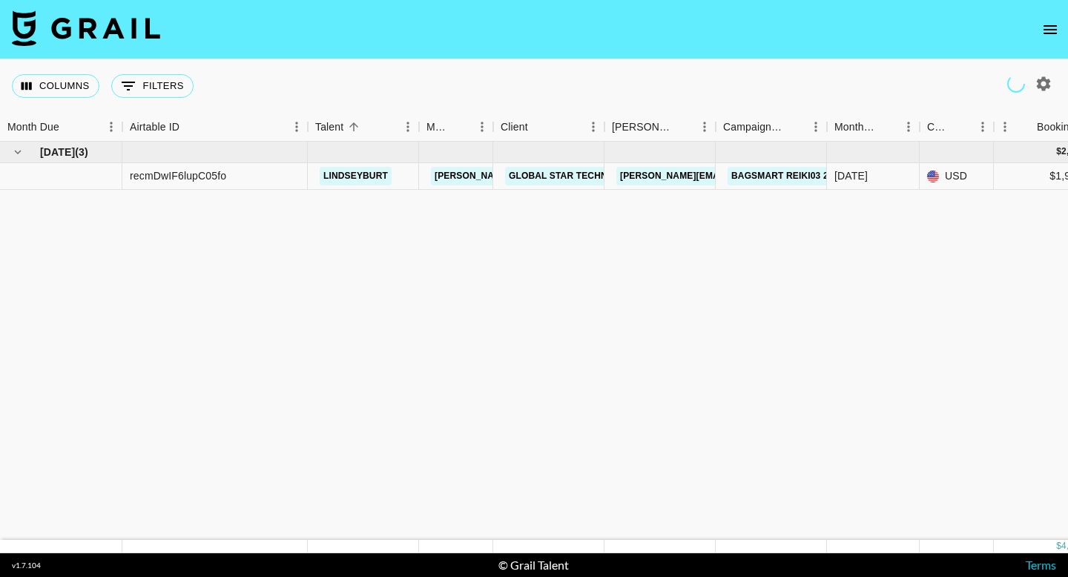
click at [1055, 24] on icon "open drawer" at bounding box center [1050, 30] width 18 height 18
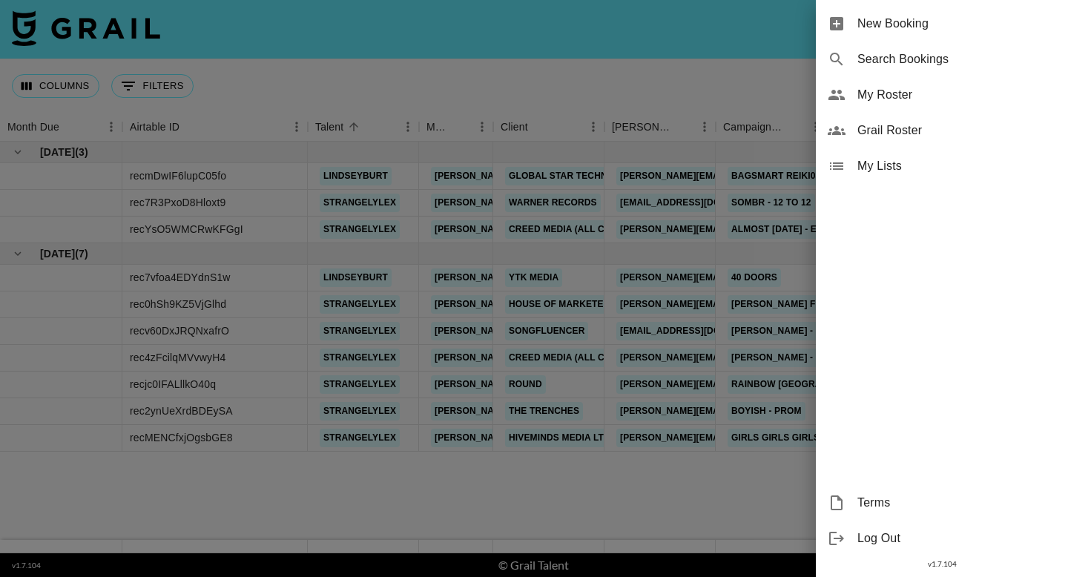
click at [917, 79] on div "My Roster" at bounding box center [942, 95] width 252 height 36
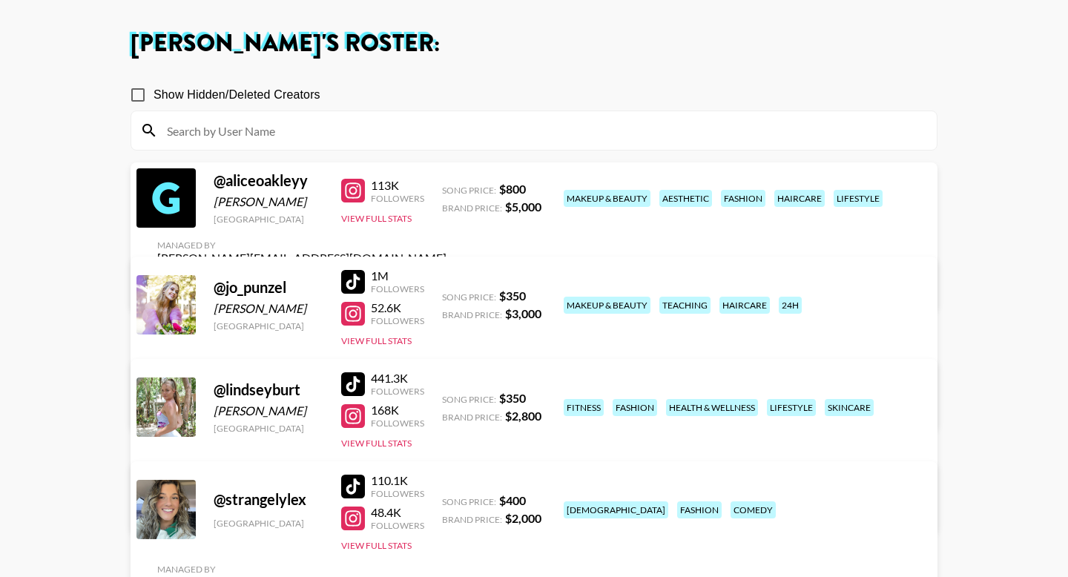
scroll to position [69, 0]
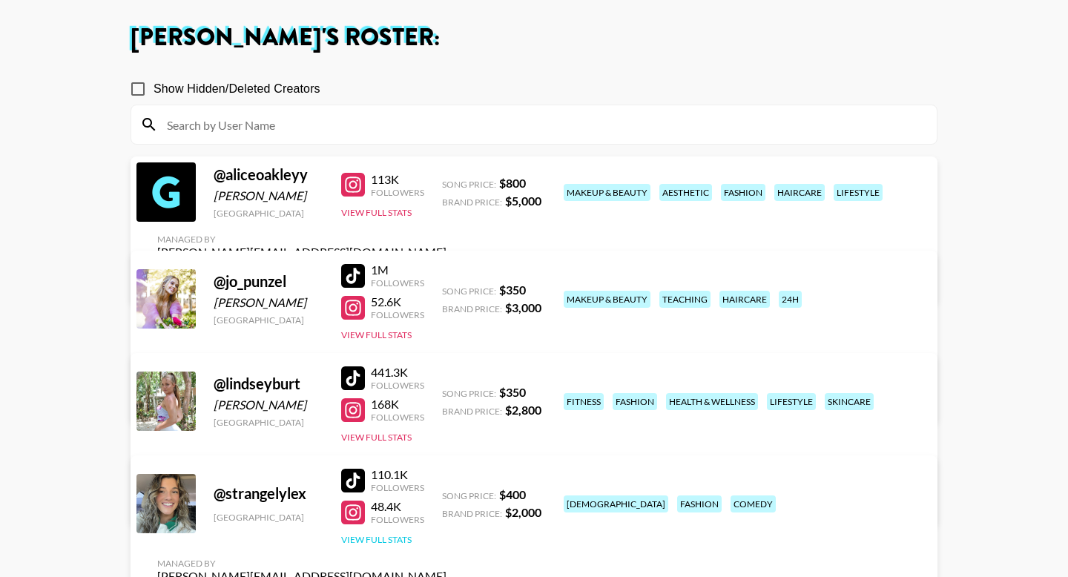
click at [389, 544] on button "View Full Stats" at bounding box center [376, 539] width 70 height 11
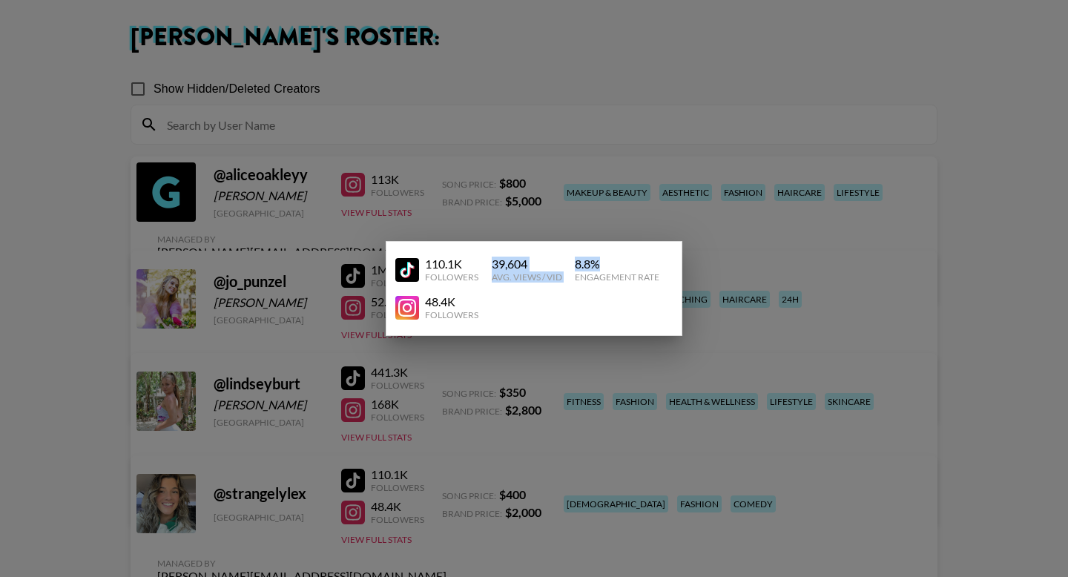
drag, startPoint x: 613, startPoint y: 261, endPoint x: 492, endPoint y: 258, distance: 121.7
click at [491, 258] on div "110.1K Followers 39,604 Avg. Views / Vid 8.8 % Engagement Rate" at bounding box center [533, 270] width 277 height 38
click at [630, 254] on div "110.1K Followers 39,604 Avg. Views / Vid 8.8 % Engagement Rate" at bounding box center [533, 270] width 277 height 38
drag, startPoint x: 616, startPoint y: 267, endPoint x: 574, endPoint y: 265, distance: 41.6
click at [574, 265] on div "110.1K Followers 39,604 Avg. Views / Vid 8.8 % Engagement Rate" at bounding box center [533, 270] width 277 height 38
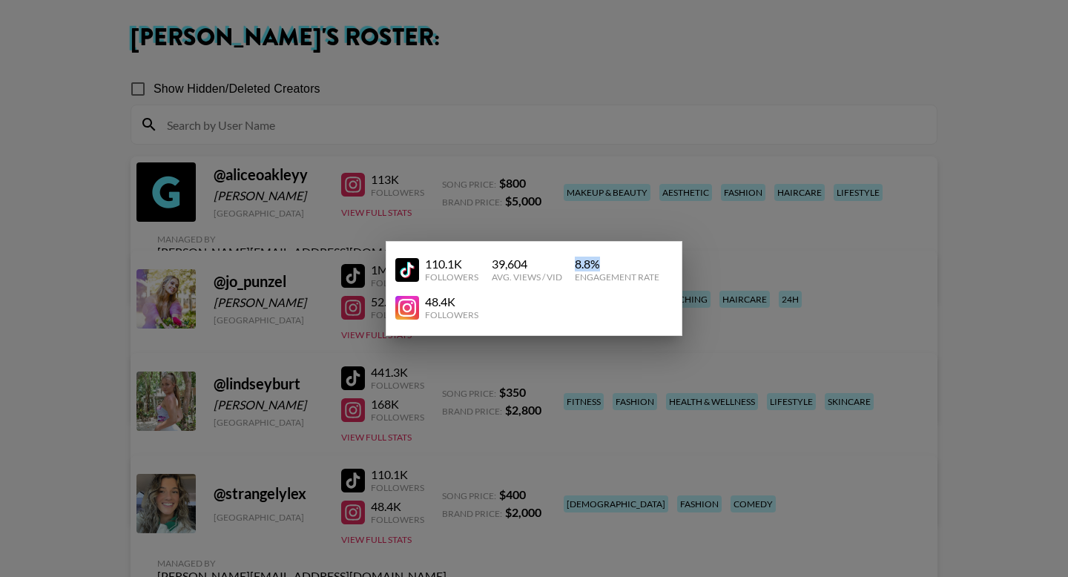
copy div "8.8 %"
click at [734, 43] on div at bounding box center [534, 288] width 1068 height 577
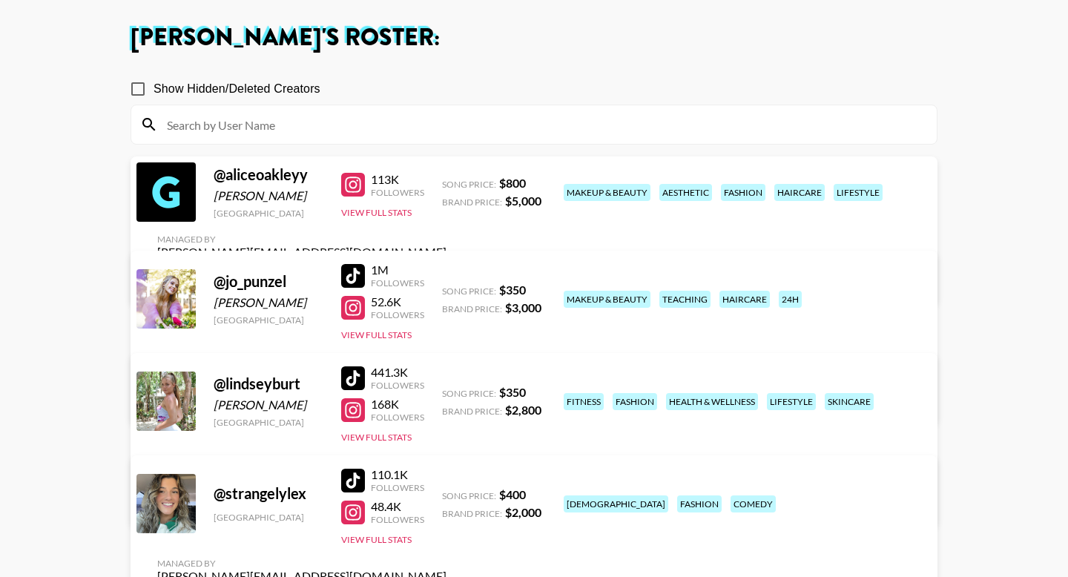
click at [401, 429] on div "441.3K Followers 168K Followers View Full Stats" at bounding box center [382, 401] width 83 height 85
click at [398, 440] on button "View Full Stats" at bounding box center [376, 437] width 70 height 11
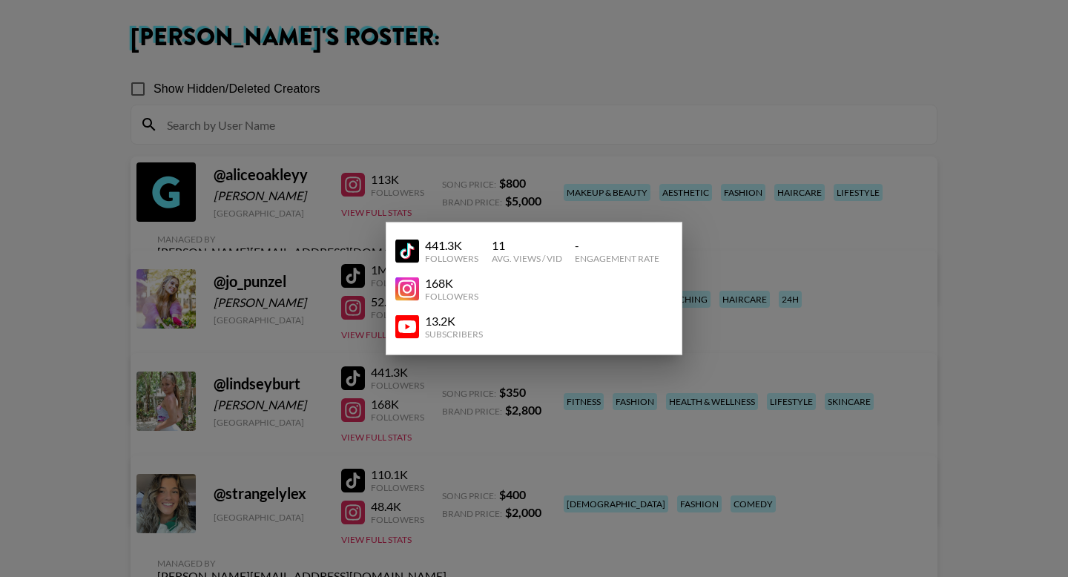
click at [677, 87] on div at bounding box center [534, 288] width 1068 height 577
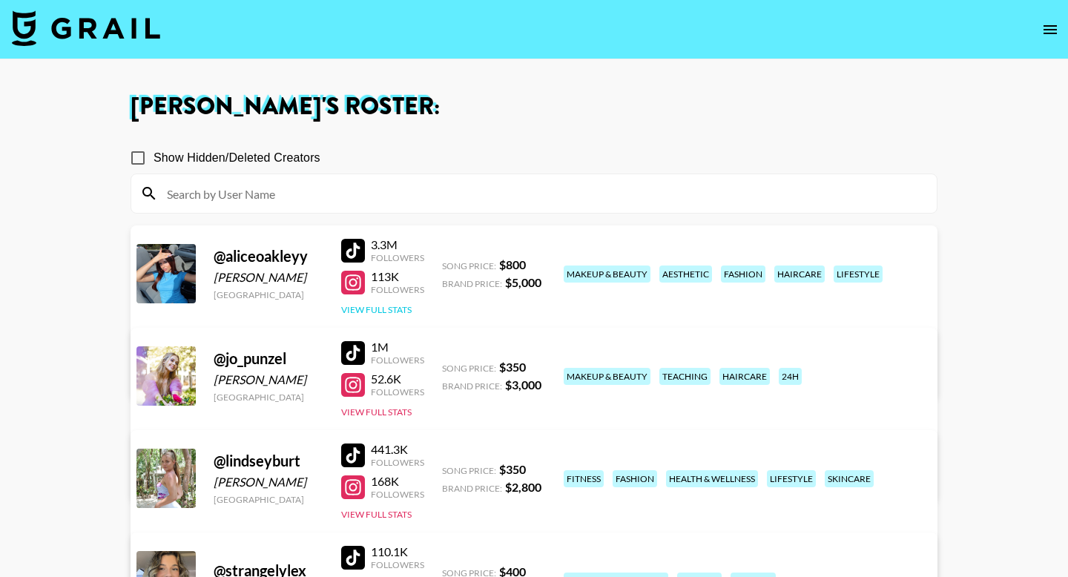
click at [398, 309] on button "View Full Stats" at bounding box center [376, 309] width 70 height 11
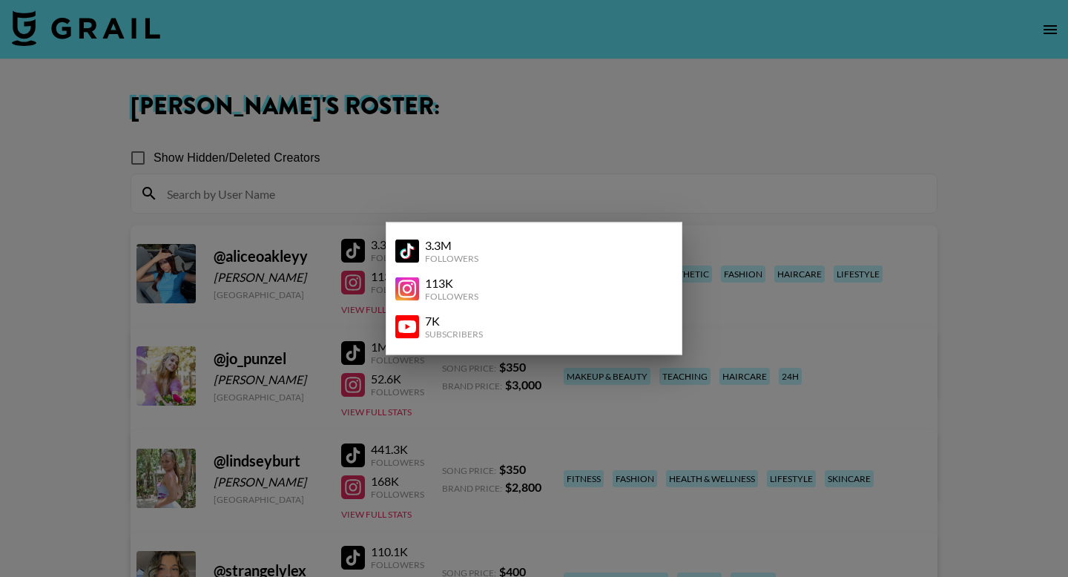
click at [697, 140] on div at bounding box center [534, 288] width 1068 height 577
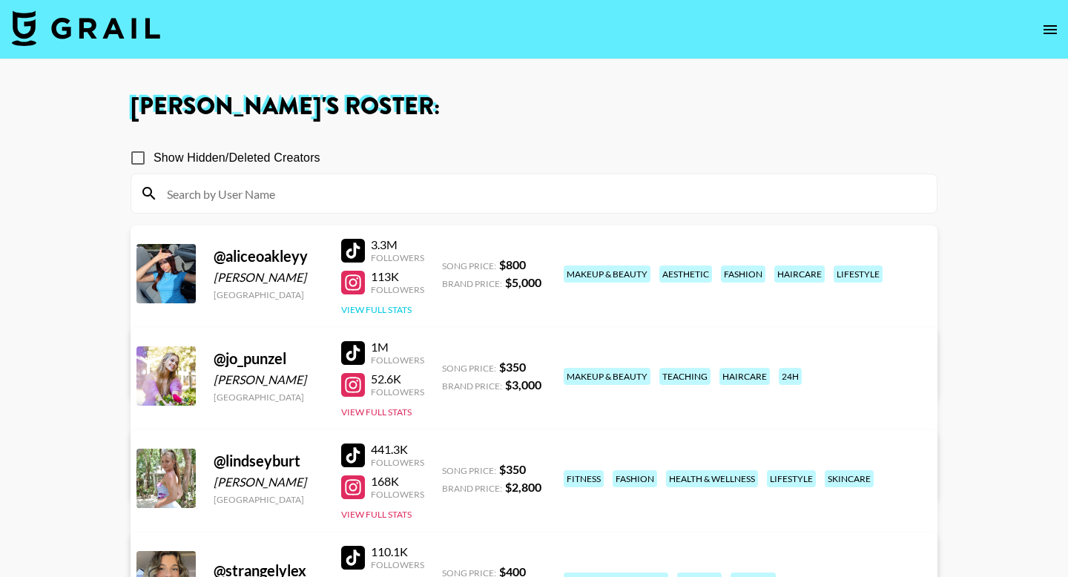
click at [388, 306] on button "View Full Stats" at bounding box center [376, 309] width 70 height 11
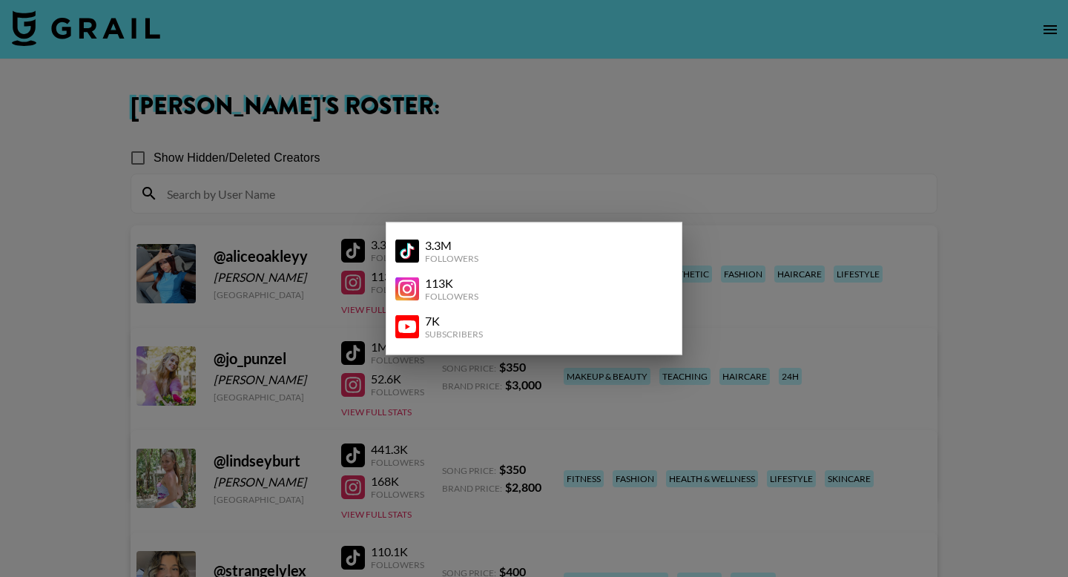
click at [534, 272] on div "113K Followers" at bounding box center [533, 289] width 277 height 38
click at [624, 171] on div at bounding box center [534, 288] width 1068 height 577
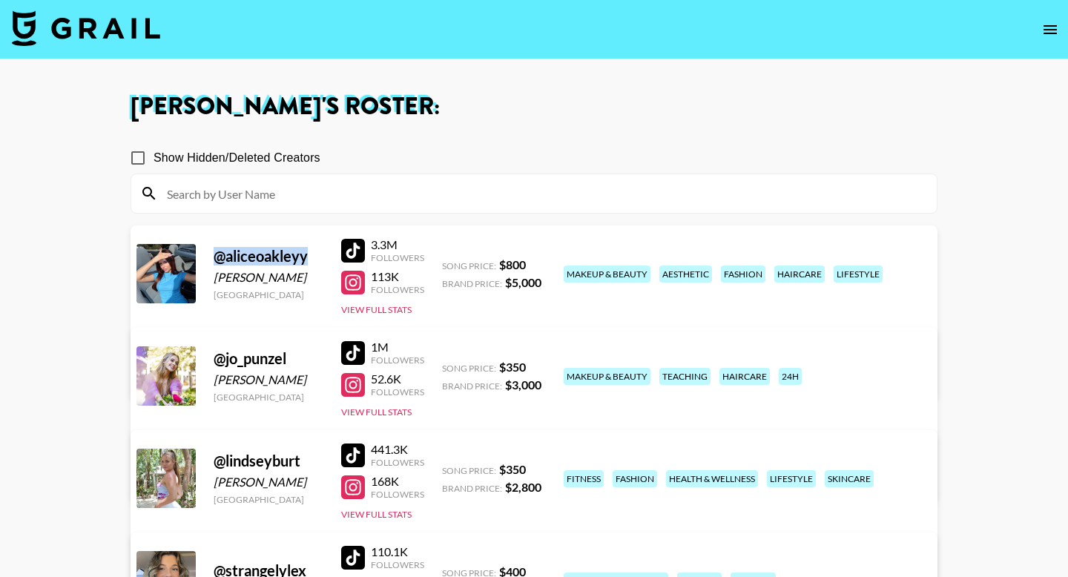
drag, startPoint x: 320, startPoint y: 255, endPoint x: 211, endPoint y: 251, distance: 108.4
click at [211, 251] on div "@ aliceoakleyy [PERSON_NAME] [GEOGRAPHIC_DATA] 3.3M Followers 113K Followers Vi…" at bounding box center [534, 311] width 807 height 173
copy div "@ aliceoakleyy"
click at [391, 306] on button "View Full Stats" at bounding box center [376, 309] width 70 height 11
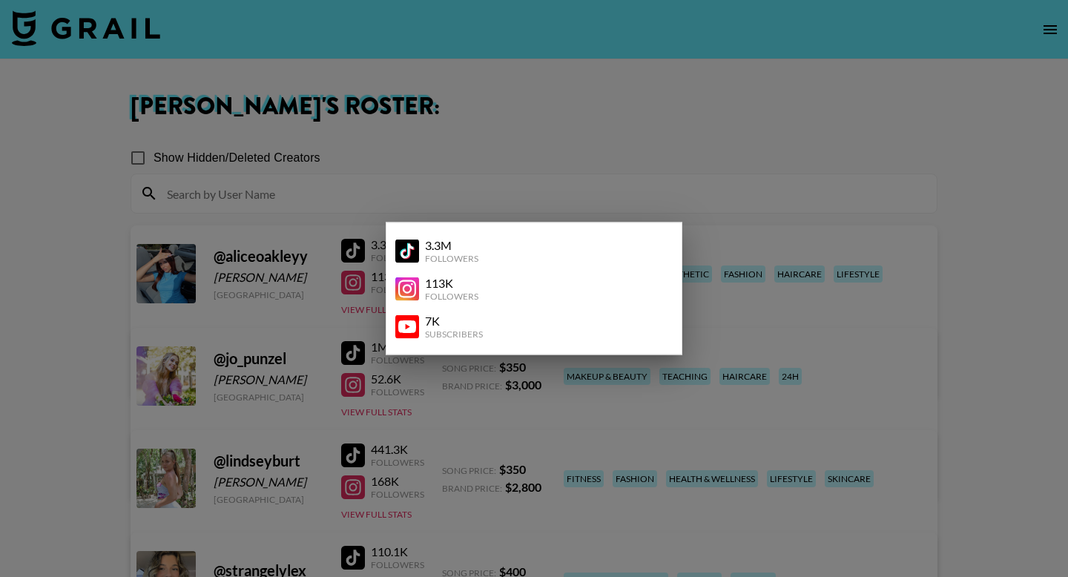
click at [403, 394] on div at bounding box center [534, 288] width 1068 height 577
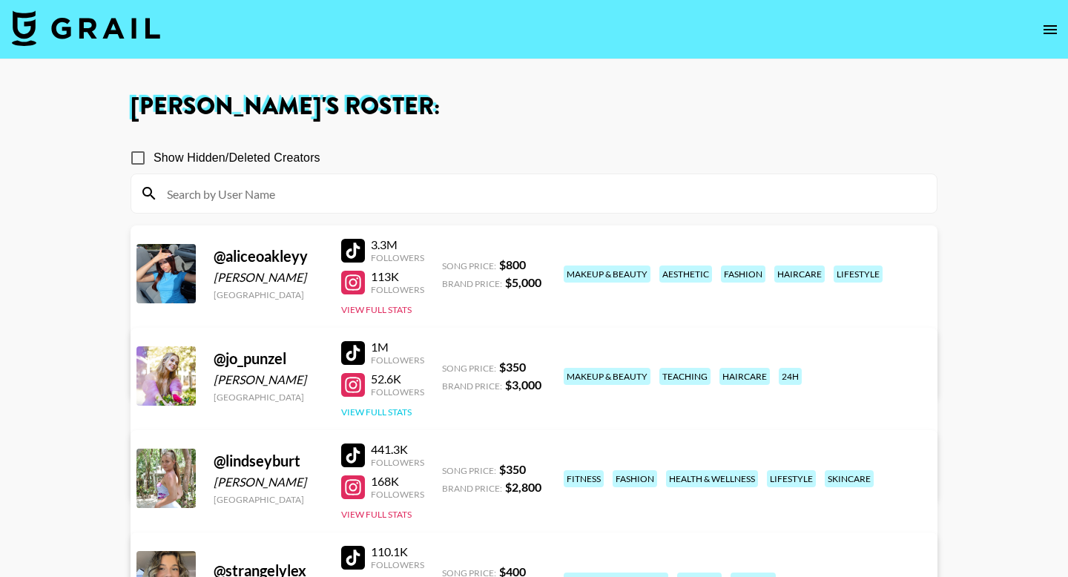
click at [399, 407] on button "View Full Stats" at bounding box center [376, 411] width 70 height 11
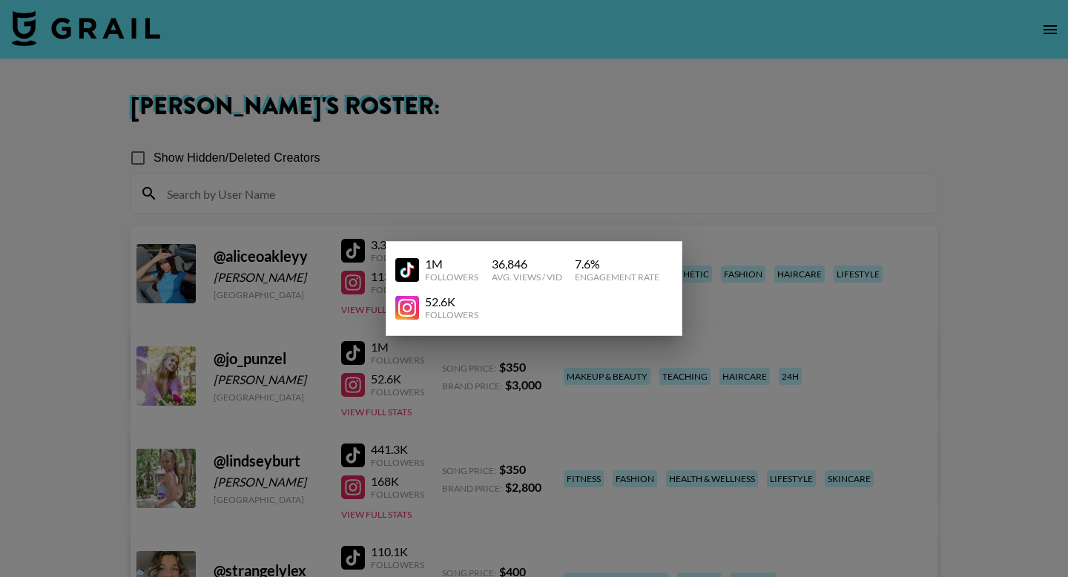
click at [454, 427] on div at bounding box center [534, 288] width 1068 height 577
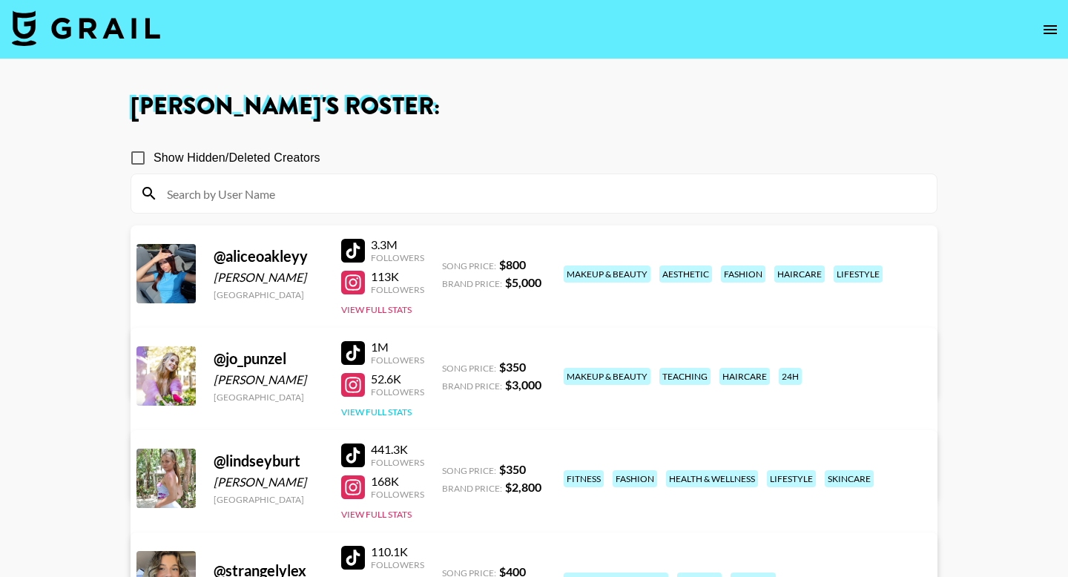
scroll to position [59, 0]
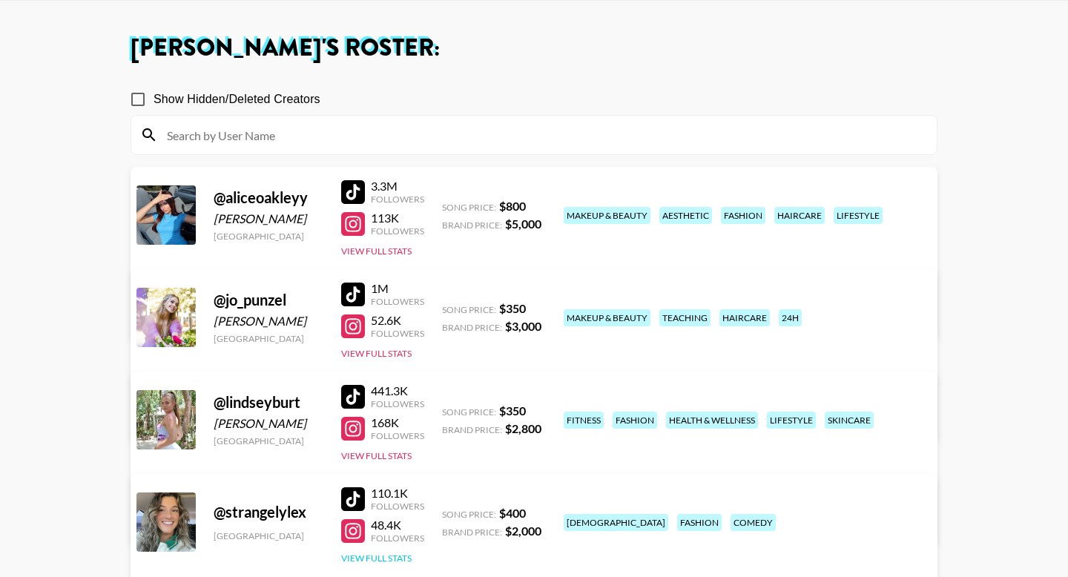
click at [384, 557] on button "View Full Stats" at bounding box center [376, 558] width 70 height 11
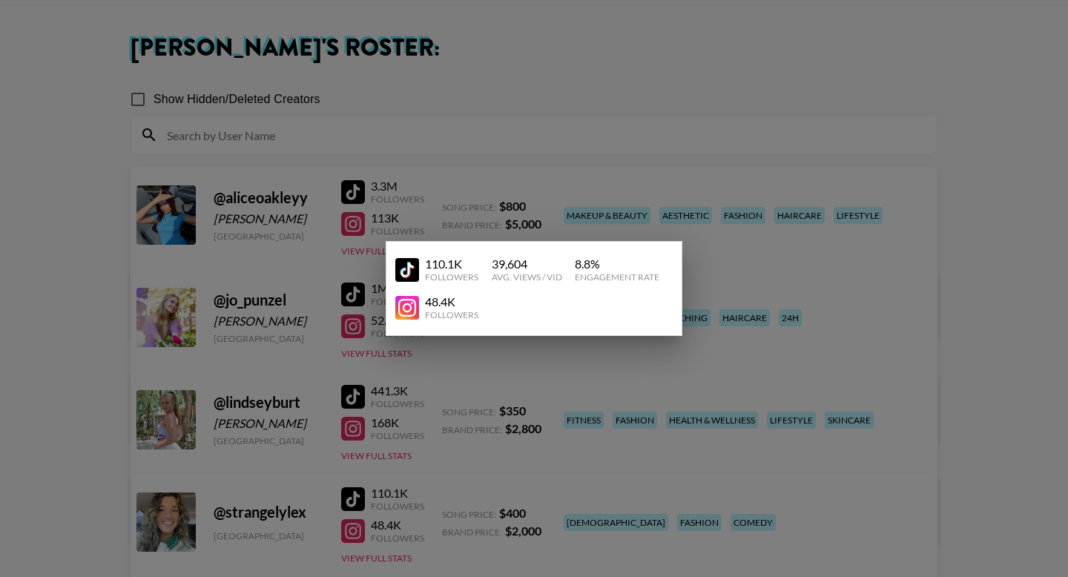
click at [484, 490] on div at bounding box center [534, 288] width 1068 height 577
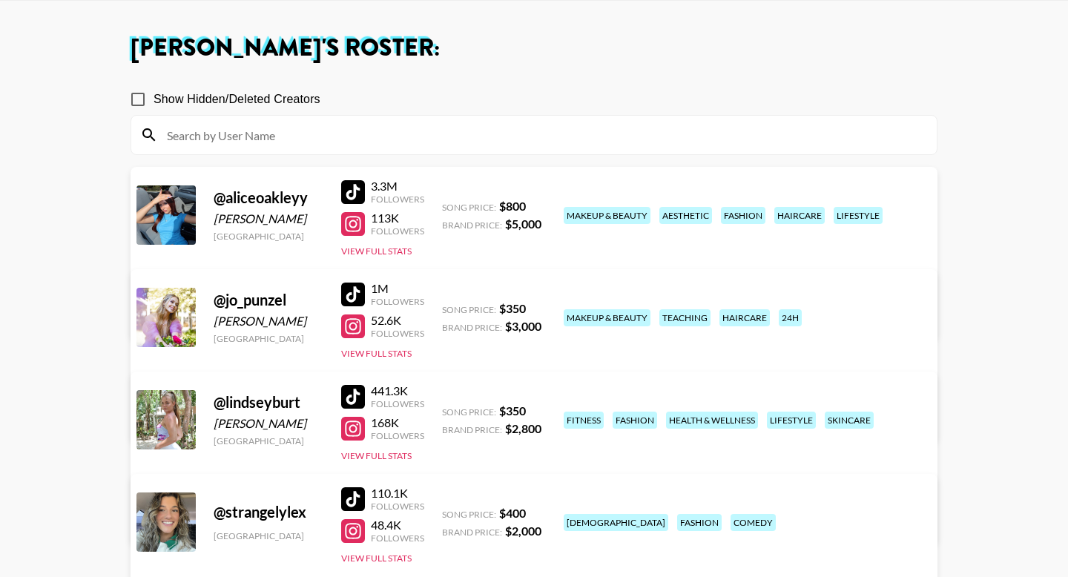
click at [401, 461] on div "441.3K Followers 168K Followers View Full Stats" at bounding box center [382, 420] width 83 height 85
click at [401, 455] on button "View Full Stats" at bounding box center [376, 455] width 70 height 11
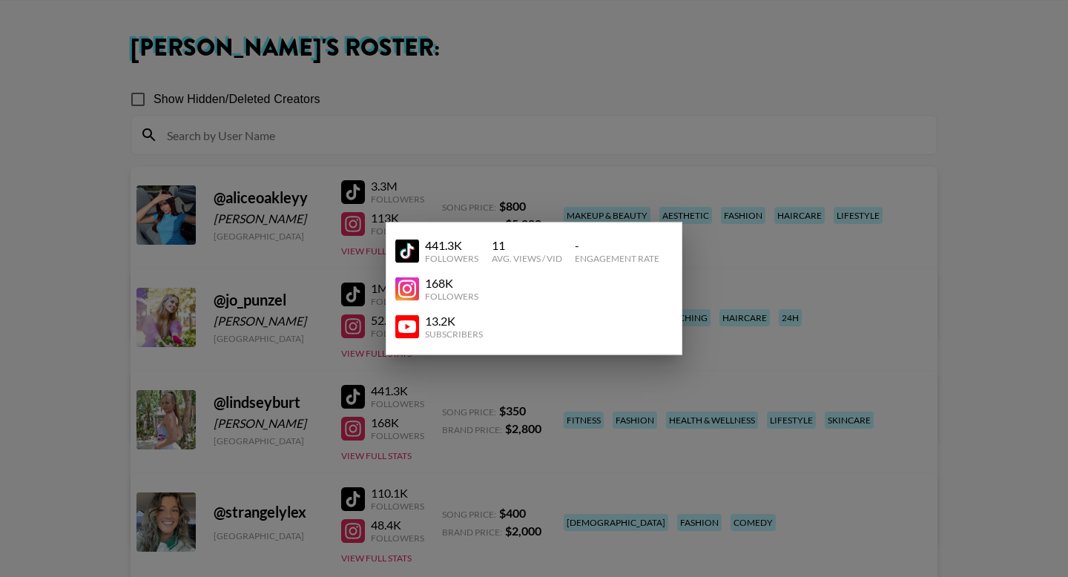
click at [476, 472] on div at bounding box center [534, 288] width 1068 height 577
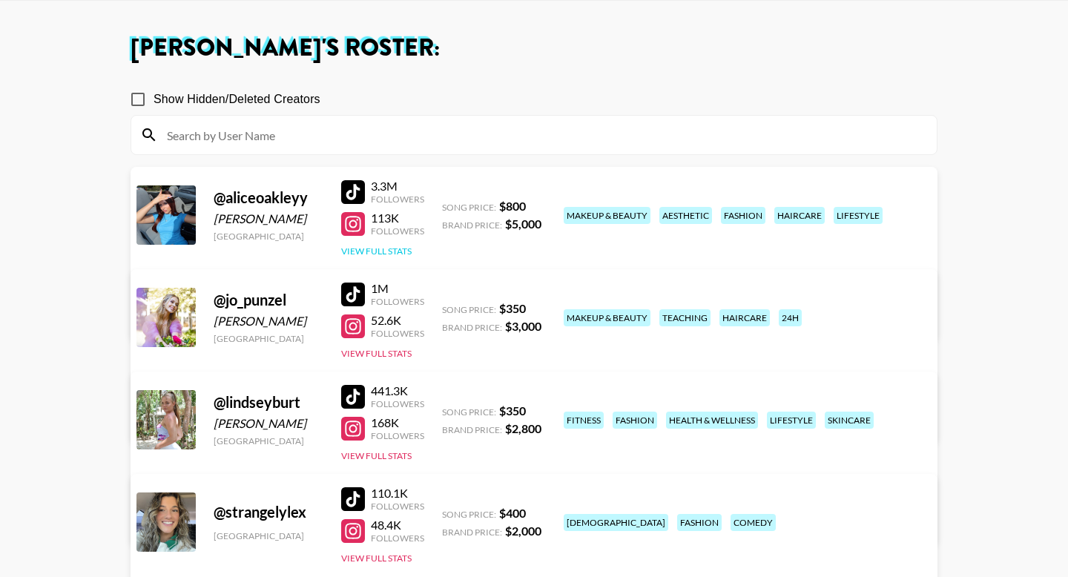
click at [386, 248] on button "View Full Stats" at bounding box center [376, 251] width 70 height 11
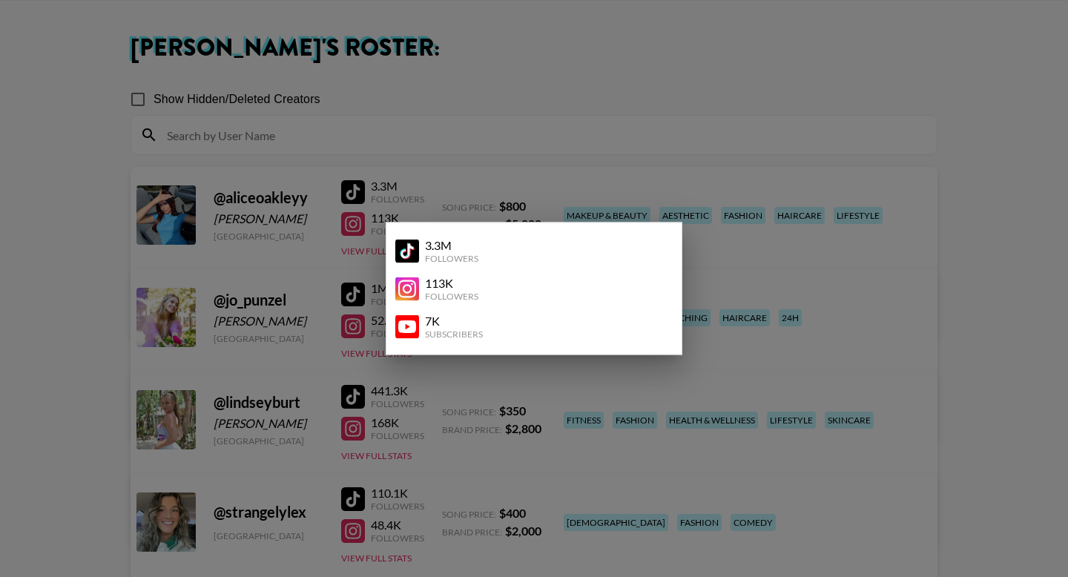
click at [567, 177] on div at bounding box center [534, 288] width 1068 height 577
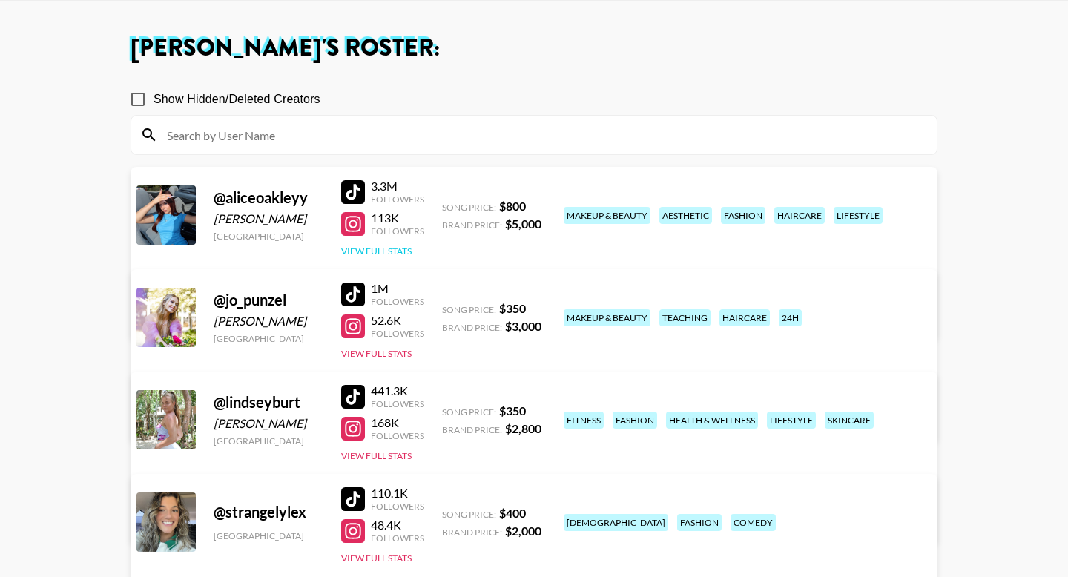
click at [392, 246] on button "View Full Stats" at bounding box center [376, 251] width 70 height 11
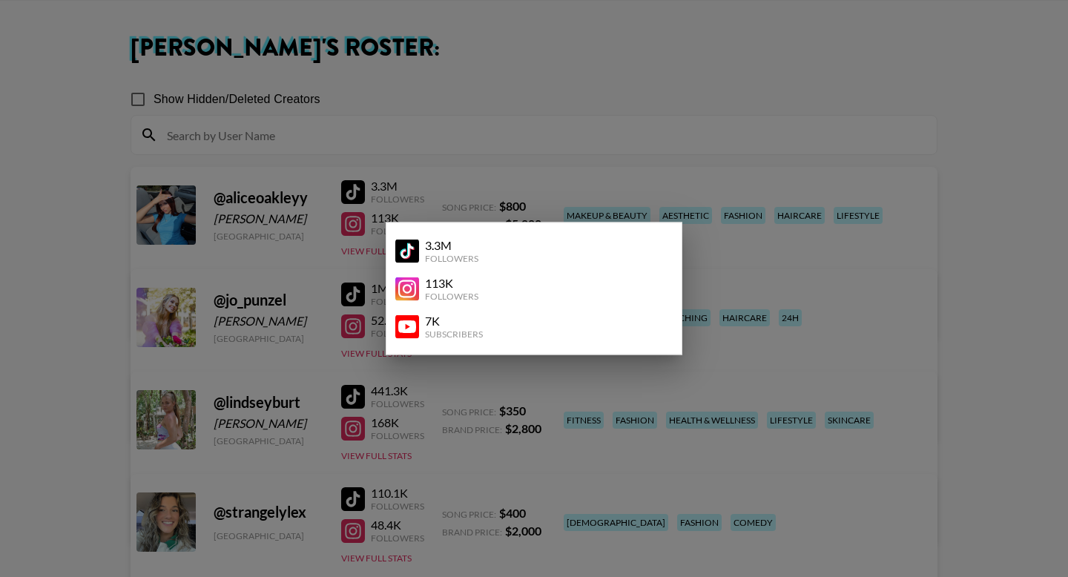
click at [522, 223] on div "3.3M Followers 113K Followers 7K Subscribers" at bounding box center [534, 289] width 297 height 133
click at [564, 200] on div at bounding box center [534, 288] width 1068 height 577
